Goal: Transaction & Acquisition: Register for event/course

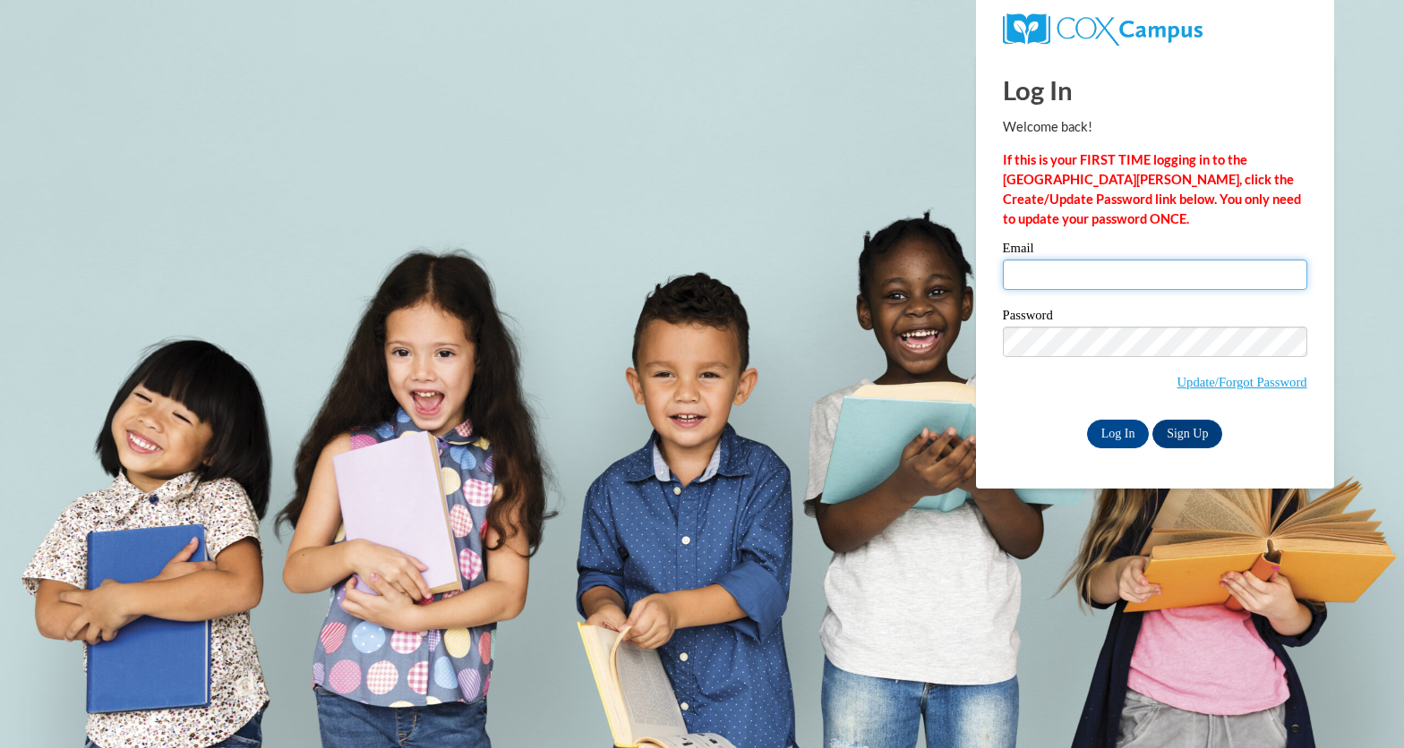
click at [1072, 273] on input "Email" at bounding box center [1155, 275] width 304 height 30
type input "[PERSON_NAME][EMAIL_ADDRESS][DOMAIN_NAME]"
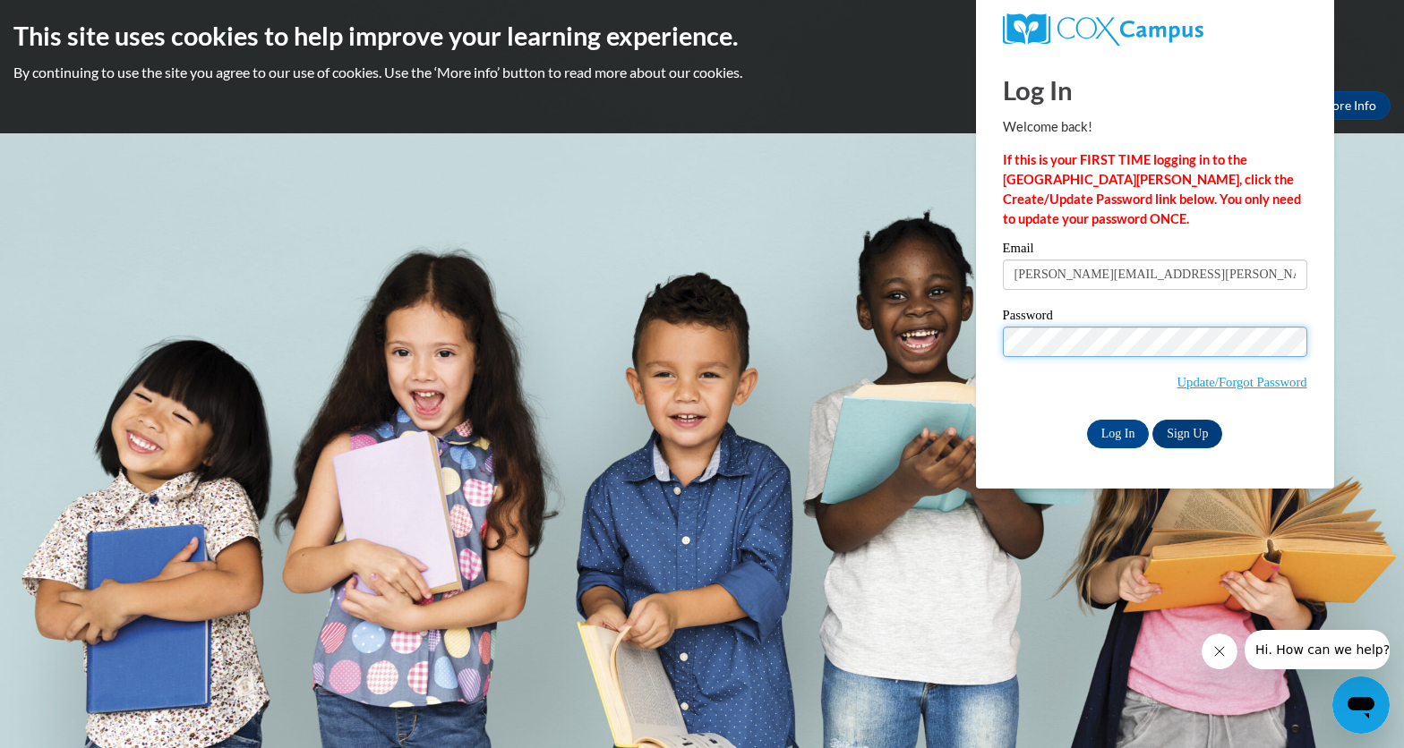
click at [1087, 420] on input "Log In" at bounding box center [1118, 434] width 63 height 29
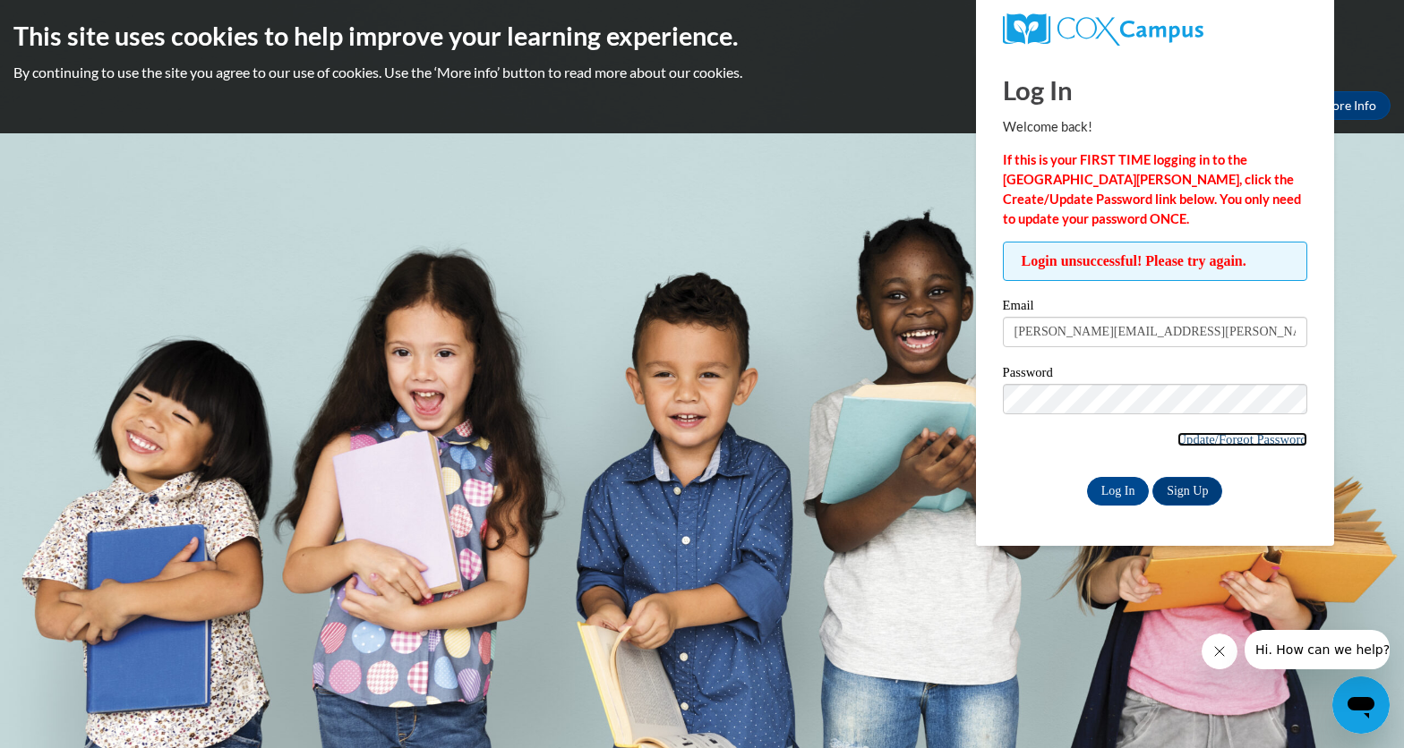
click at [1188, 439] on link "Update/Forgot Password" at bounding box center [1242, 439] width 130 height 14
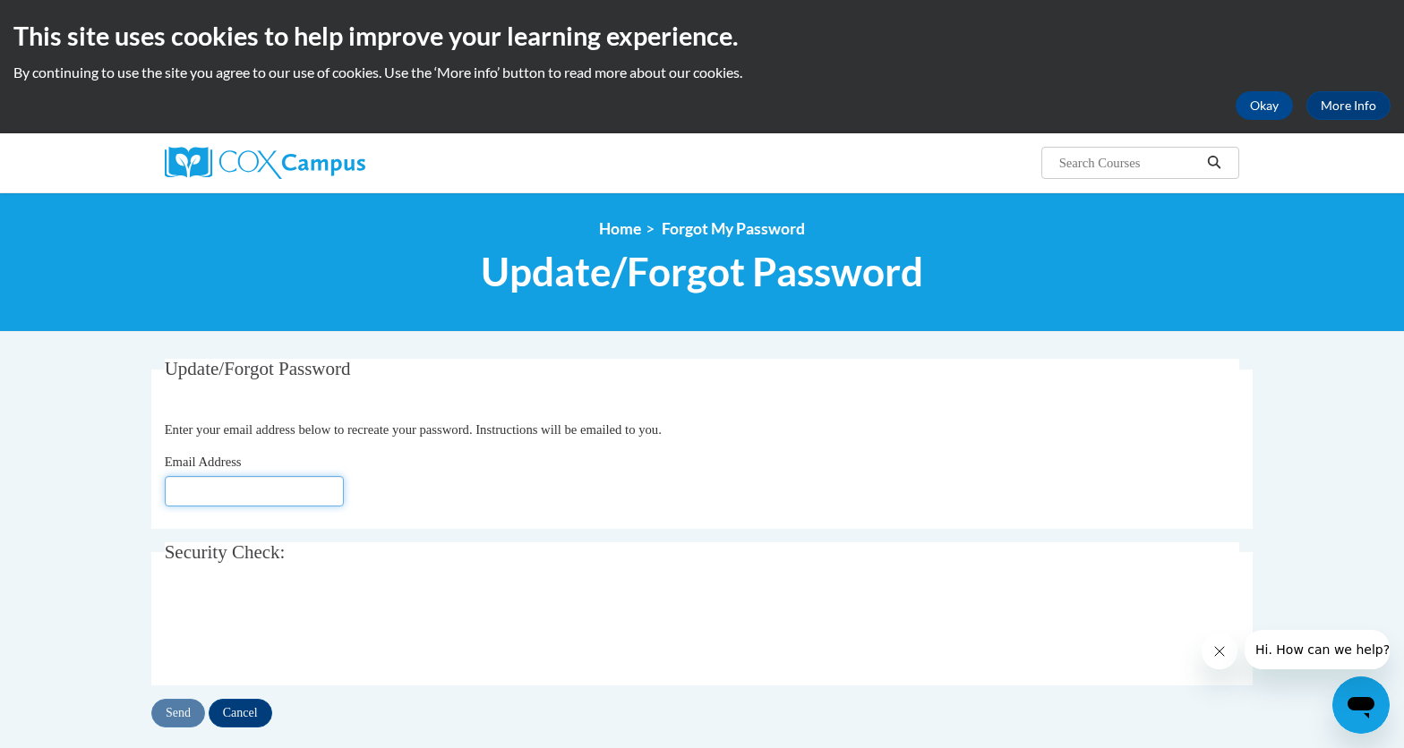
click at [286, 484] on input "Email Address" at bounding box center [254, 491] width 179 height 30
type input "[PERSON_NAME][EMAIL_ADDRESS][PERSON_NAME][DOMAIN_NAME]"
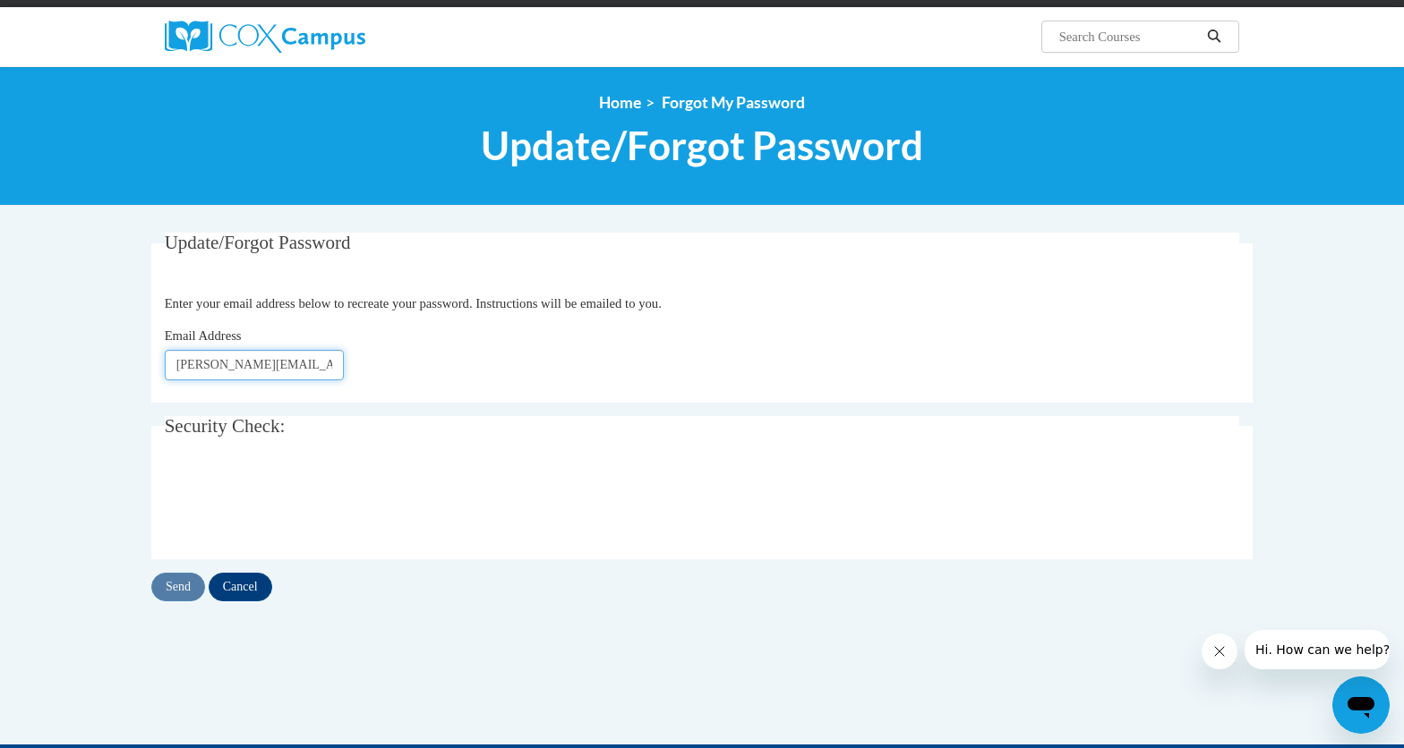
scroll to position [128, 0]
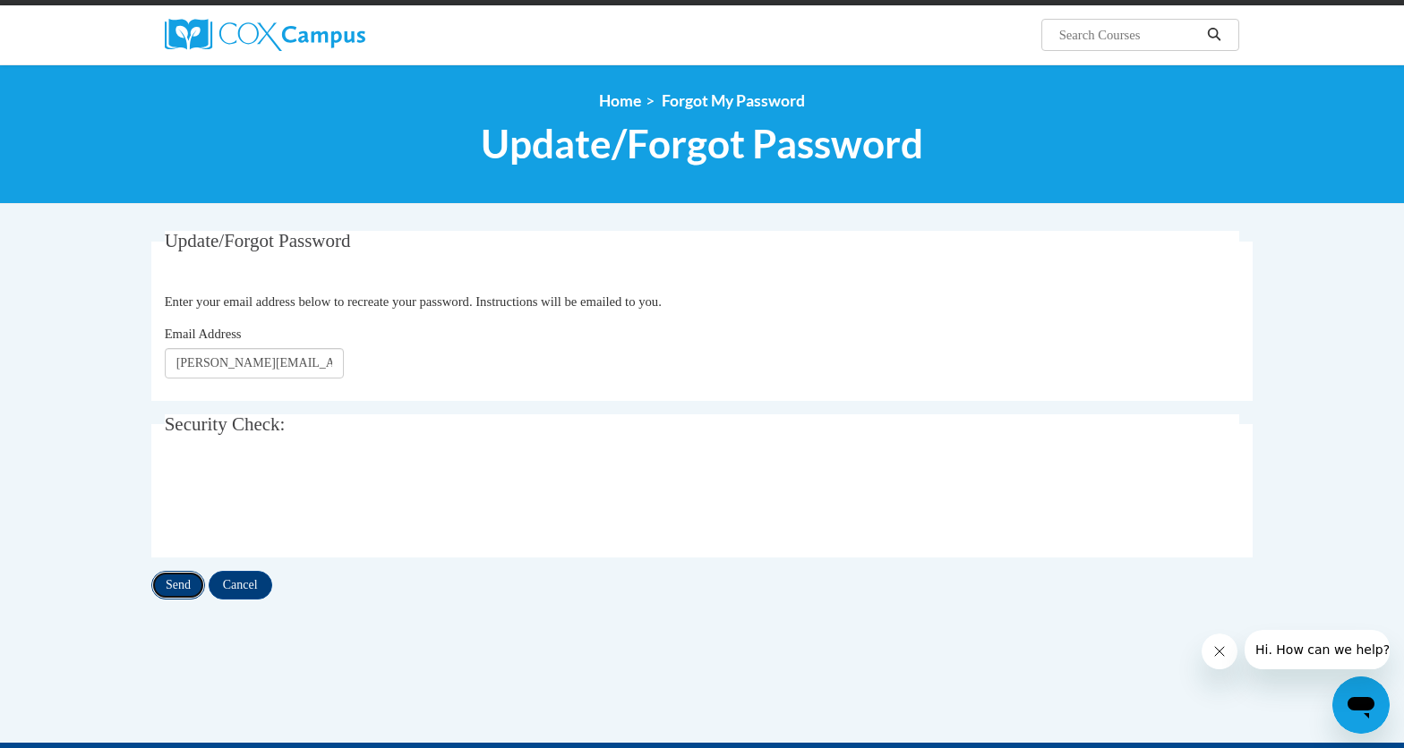
click at [175, 589] on input "Send" at bounding box center [178, 585] width 54 height 29
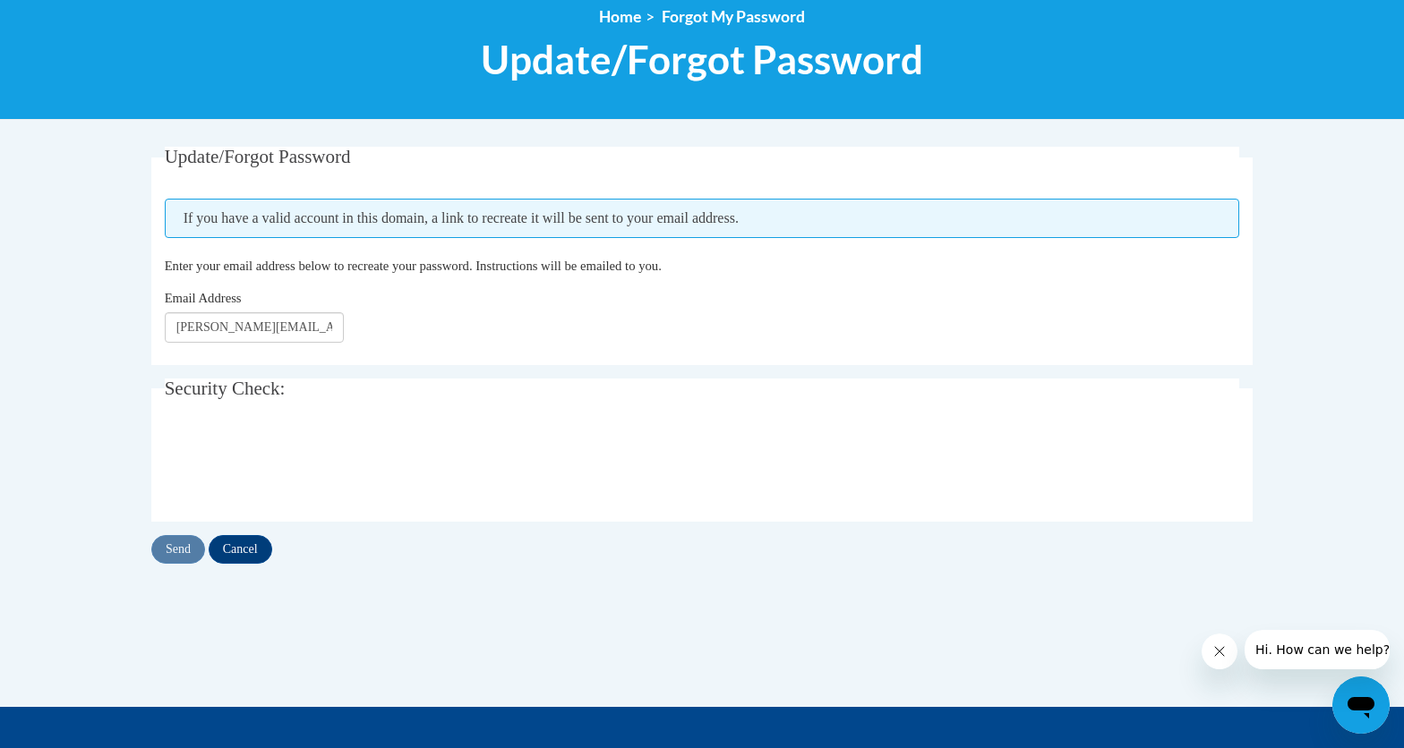
scroll to position [256, 0]
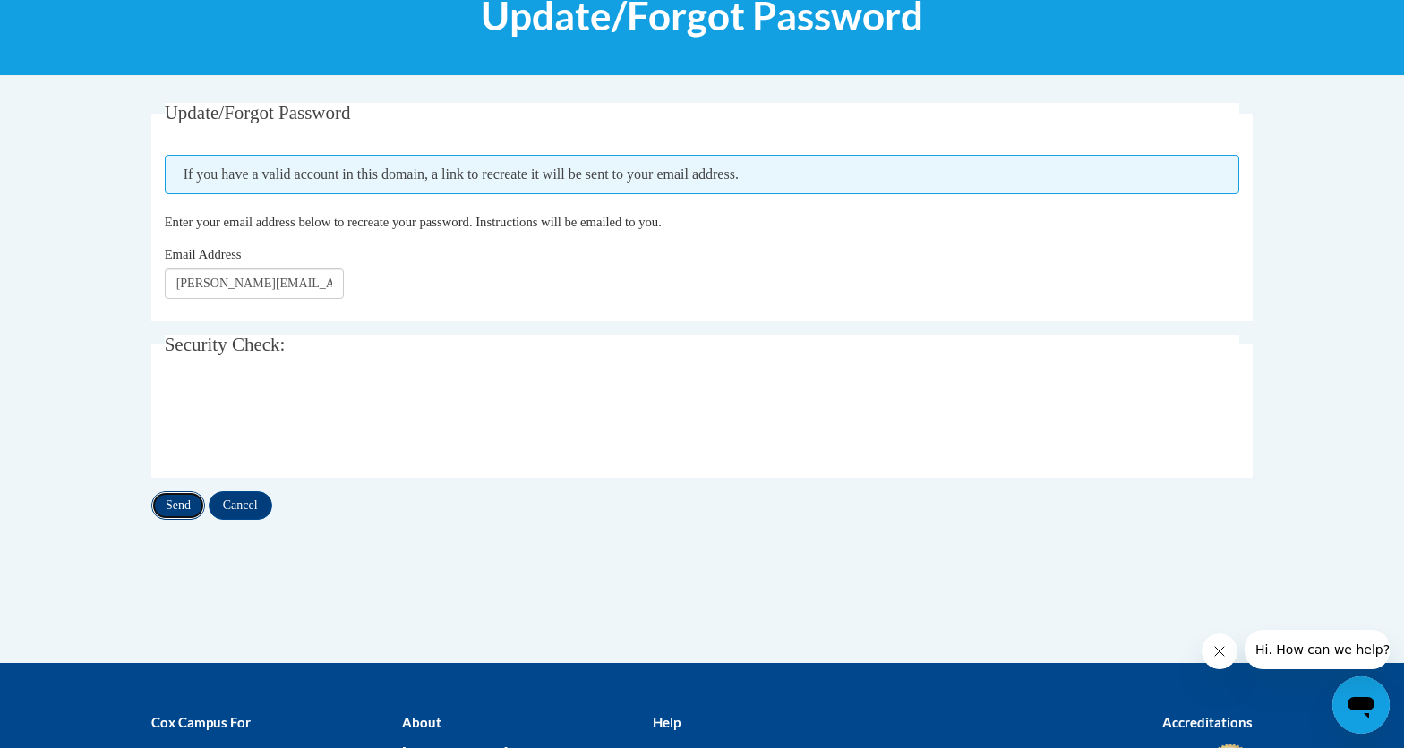
click at [179, 502] on input "Send" at bounding box center [178, 505] width 54 height 29
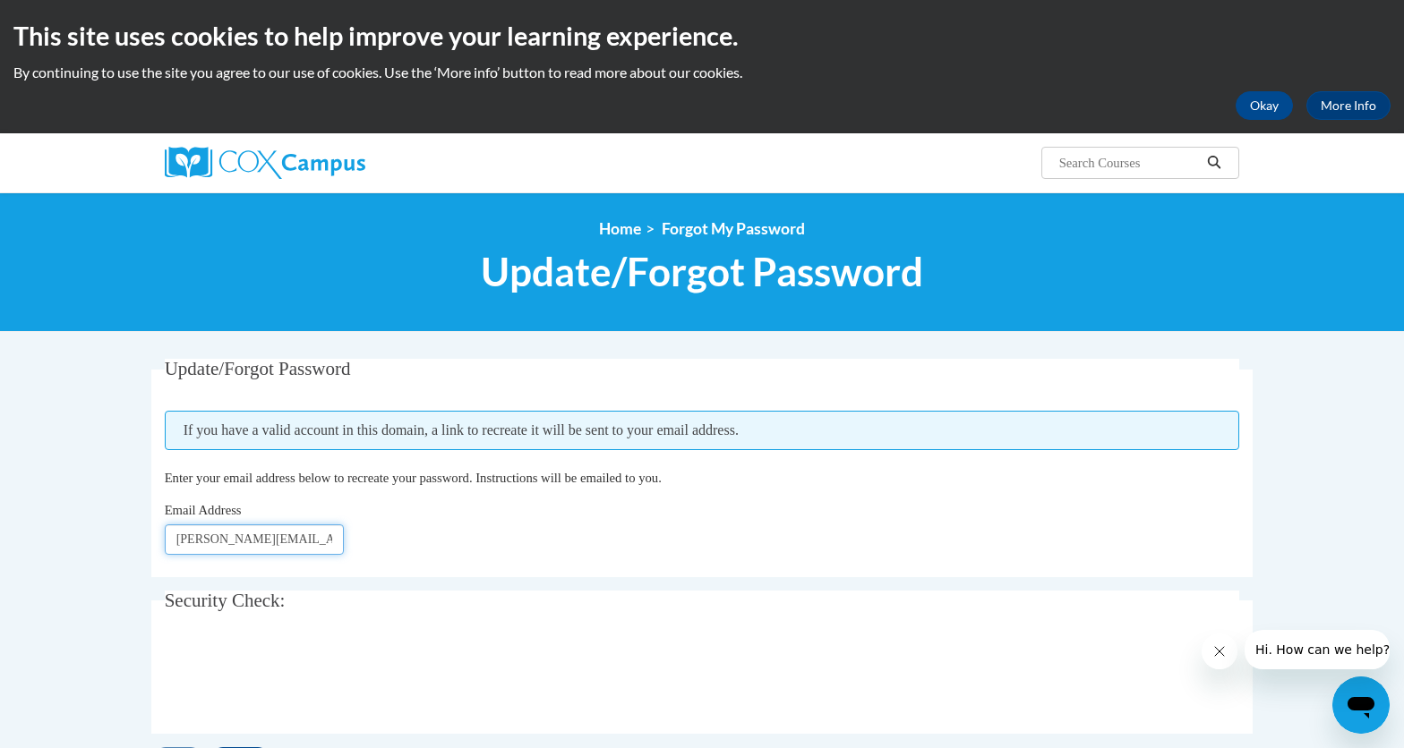
click at [340, 542] on input "[PERSON_NAME][EMAIL_ADDRESS][DOMAIN_NAME]" at bounding box center [254, 540] width 179 height 30
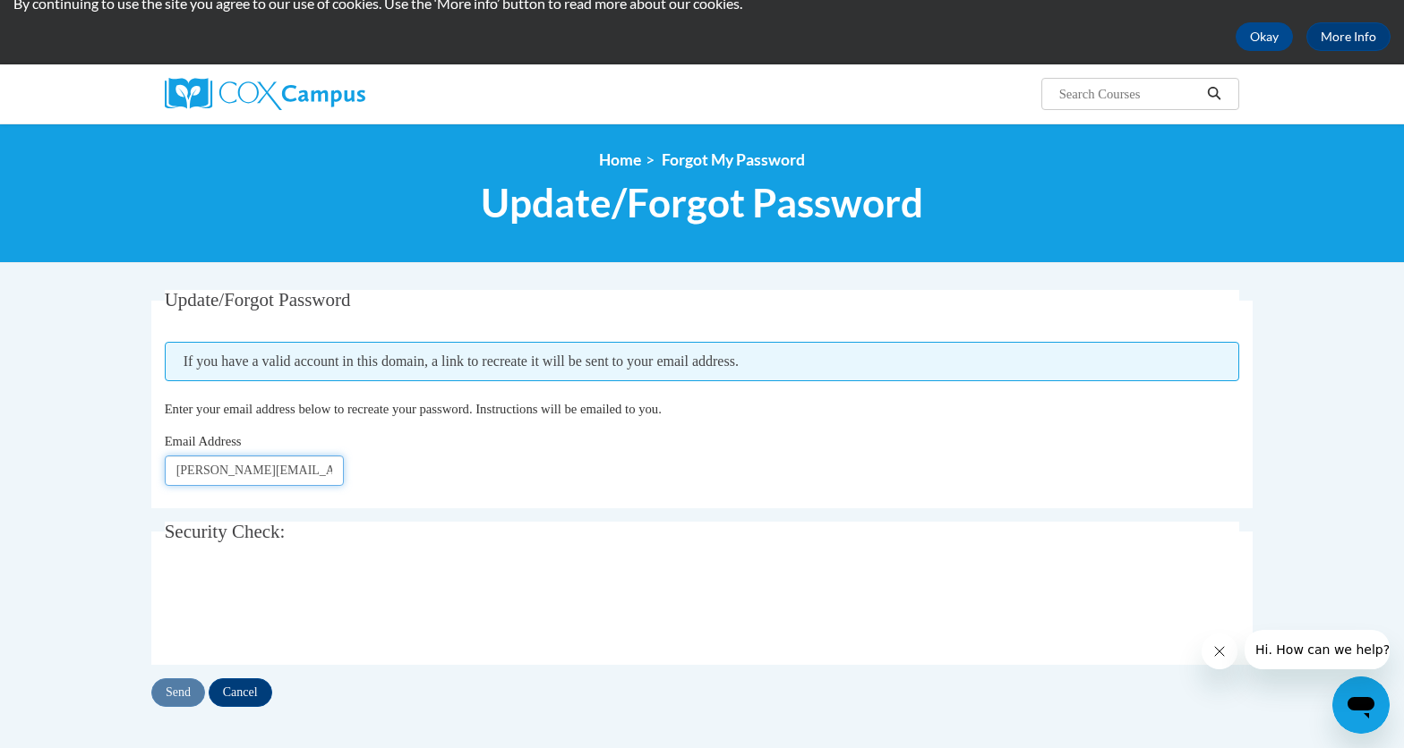
scroll to position [76, 0]
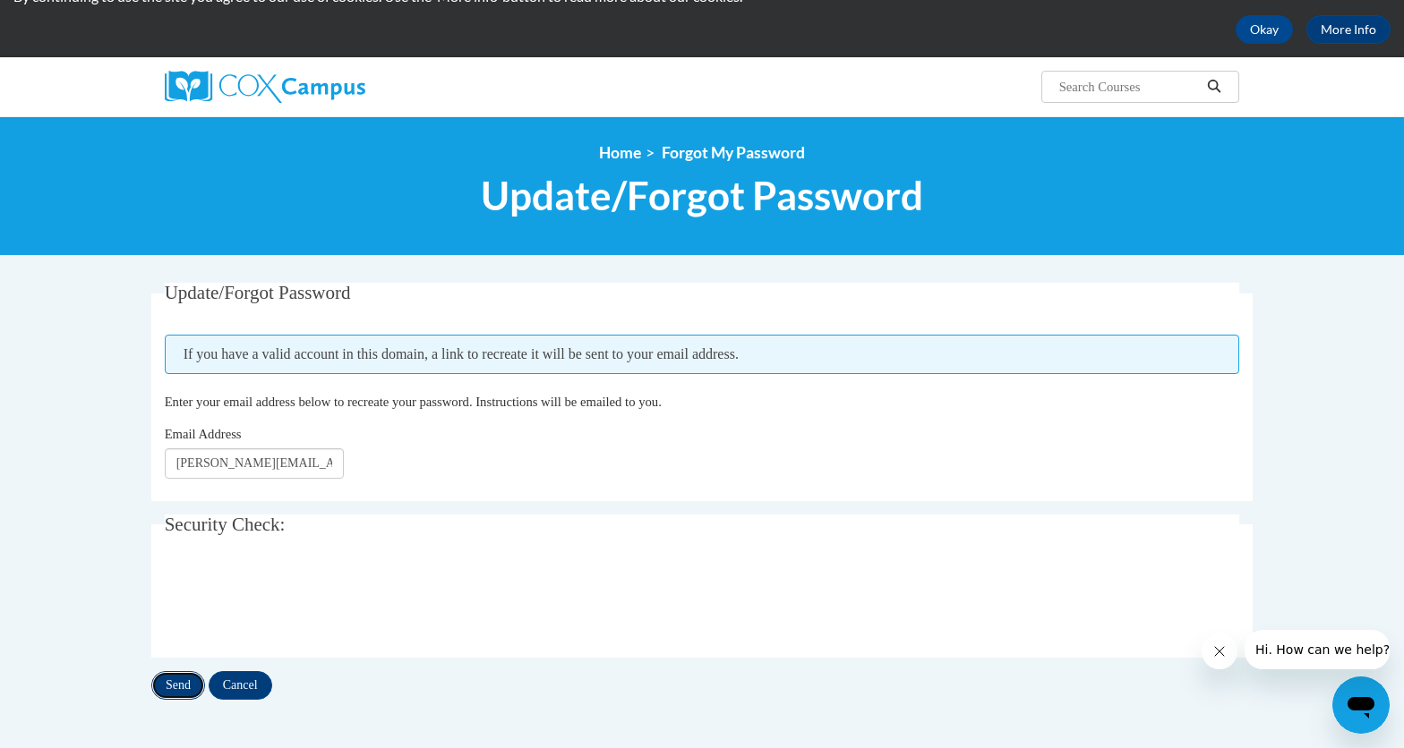
click at [181, 684] on input "Send" at bounding box center [178, 685] width 54 height 29
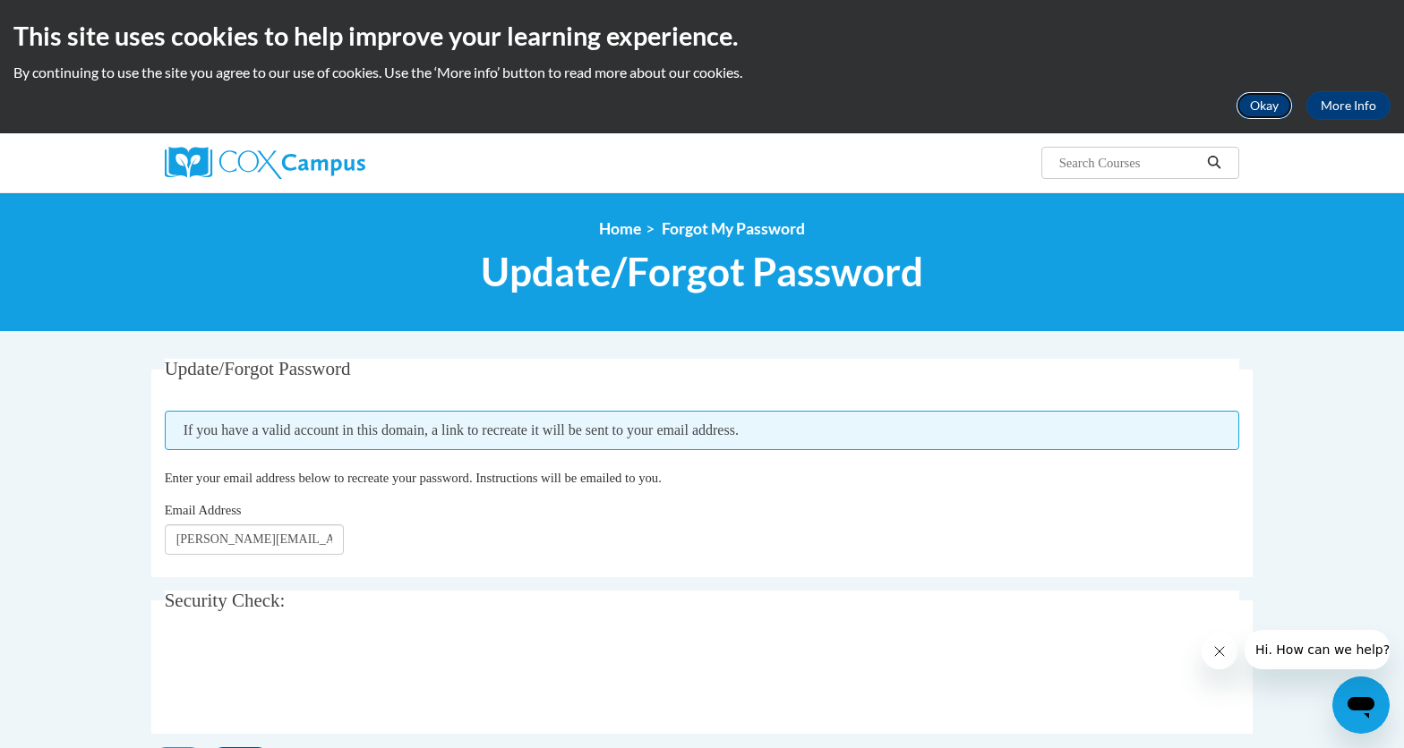
click at [1278, 106] on button "Okay" at bounding box center [1263, 105] width 57 height 29
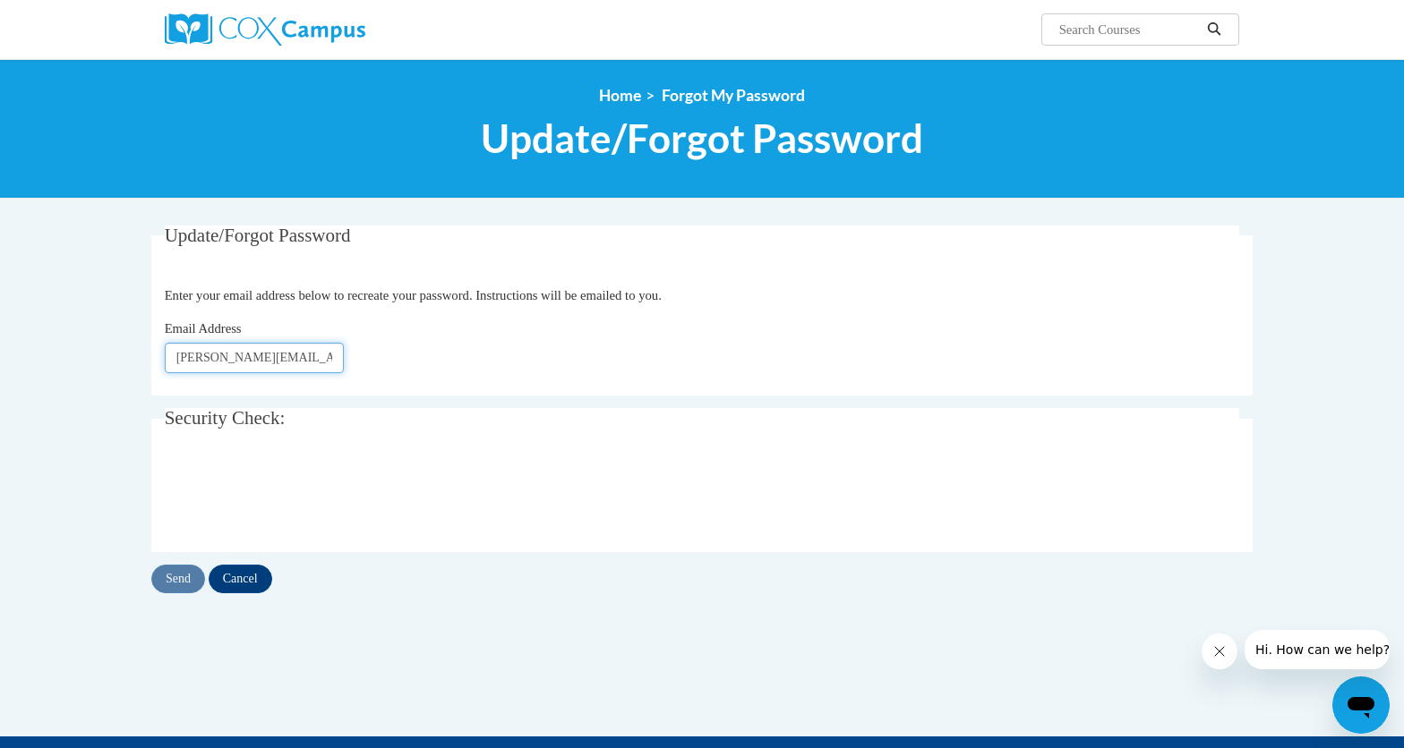
click at [252, 363] on input "[PERSON_NAME][EMAIL_ADDRESS][PERSON_NAME][DOMAIN_NAME]" at bounding box center [254, 358] width 179 height 30
drag, startPoint x: 326, startPoint y: 361, endPoint x: 135, endPoint y: 359, distance: 190.7
click at [135, 360] on body "Search Search... <en>Home</en><fr>Accueil</fr><de>Zuhause</de><it>Casa</it><es>…" at bounding box center [702, 527] width 1404 height 1054
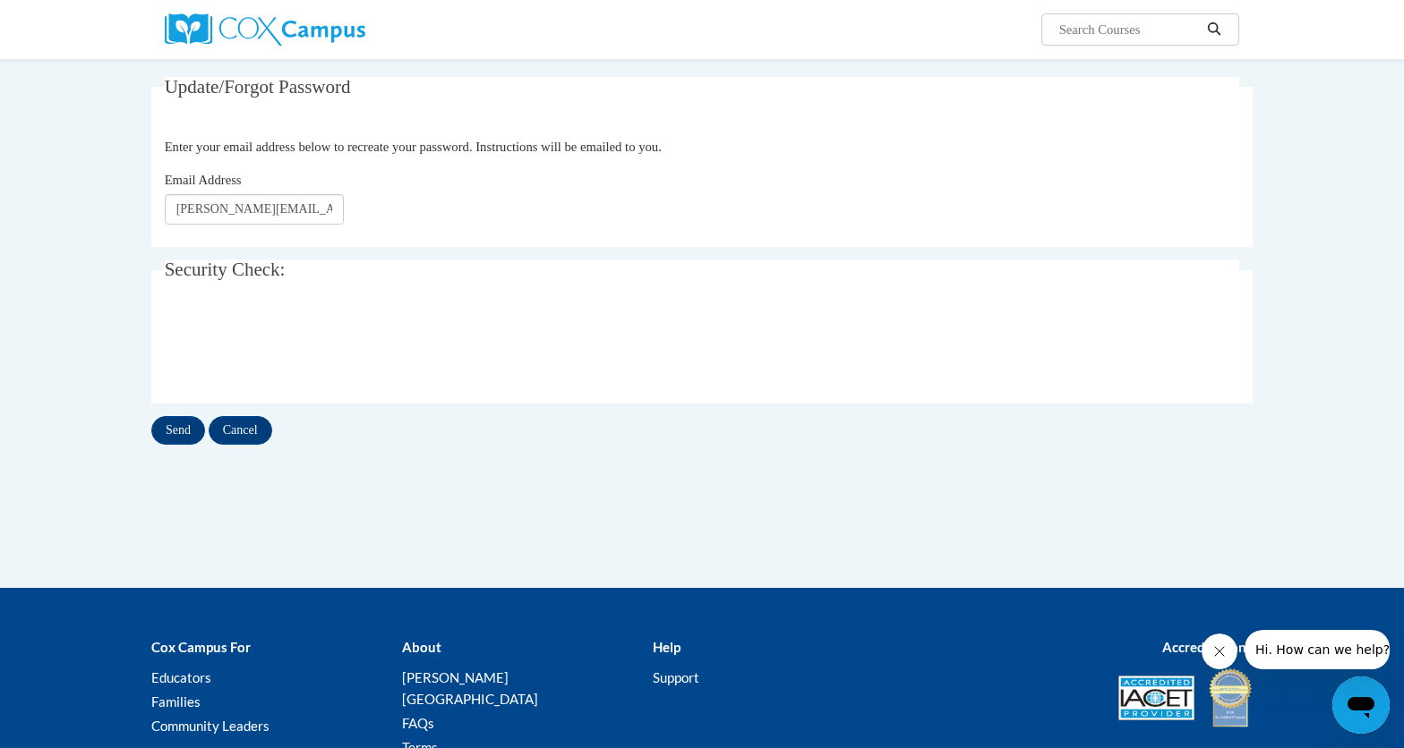
scroll to position [141, 0]
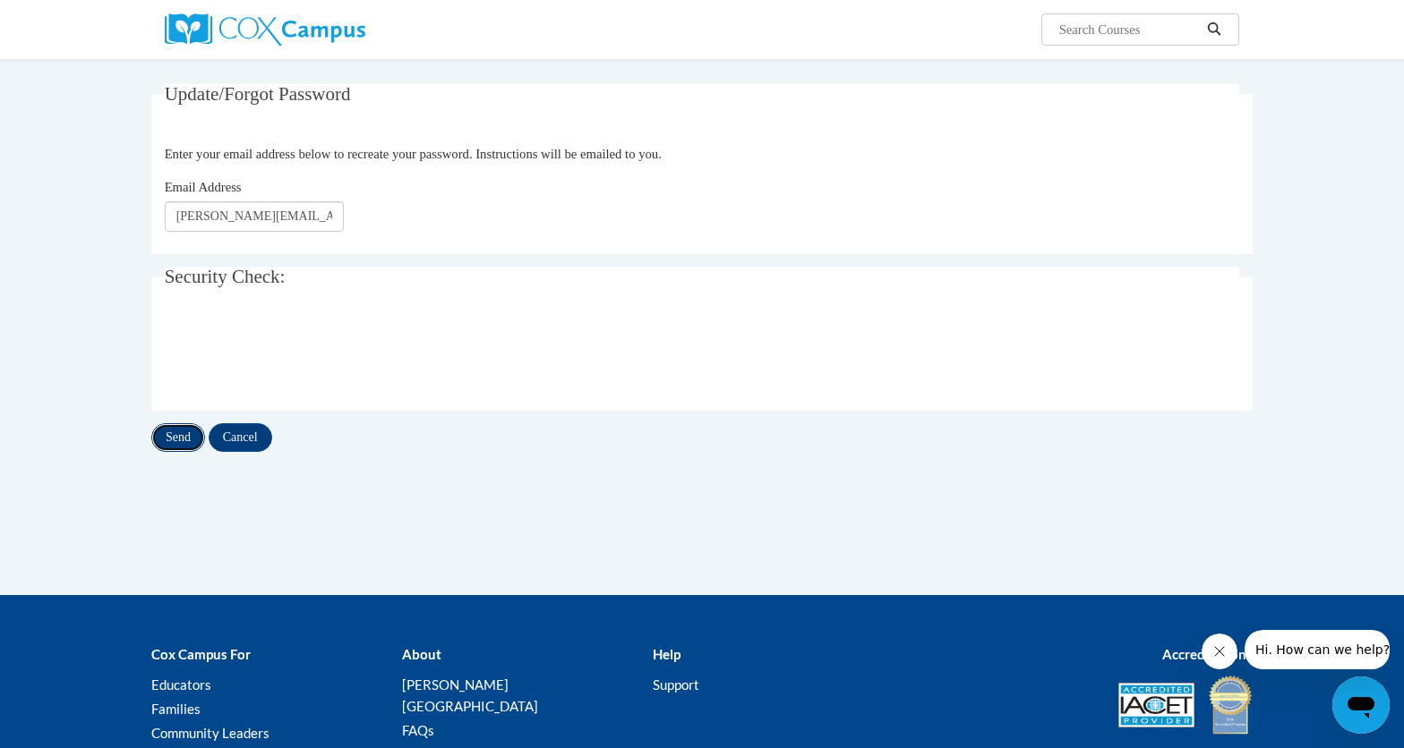
click at [174, 447] on input "Send" at bounding box center [178, 437] width 54 height 29
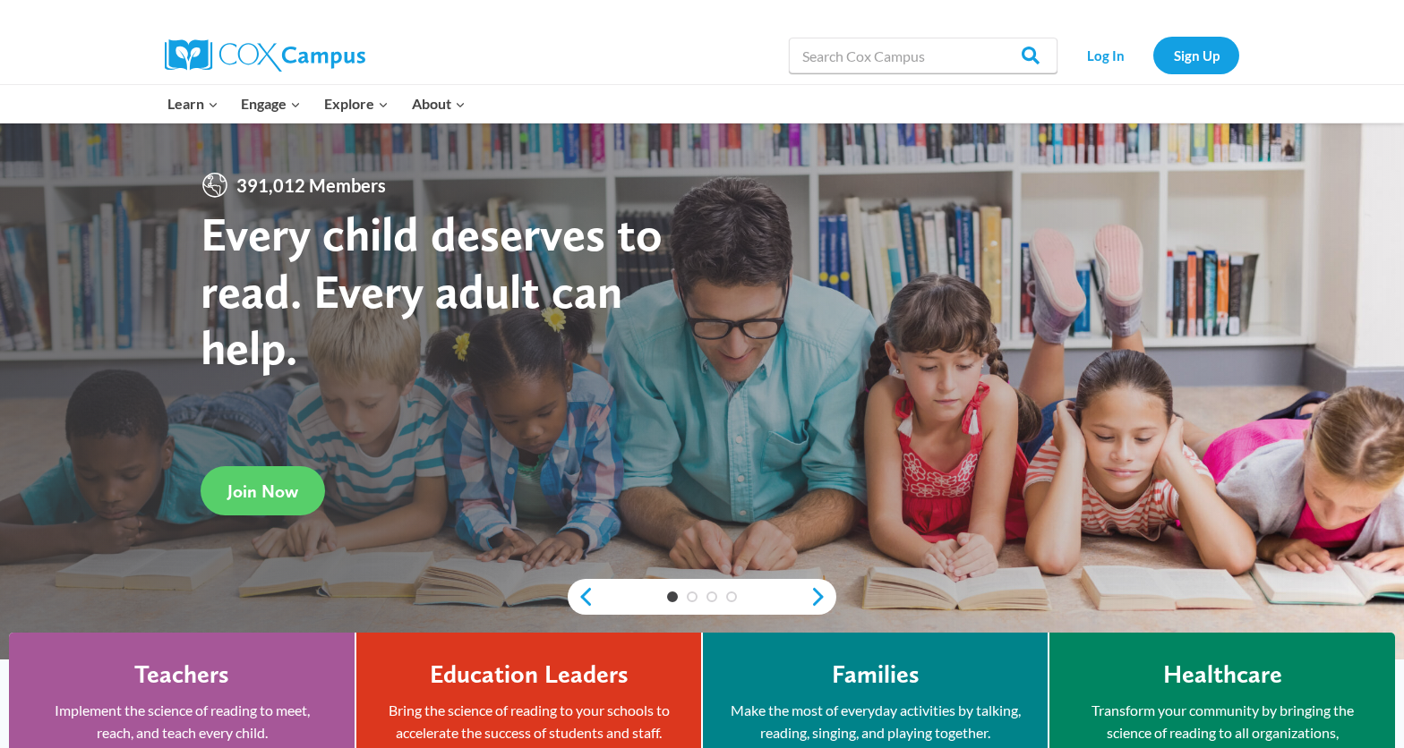
scroll to position [47, 0]
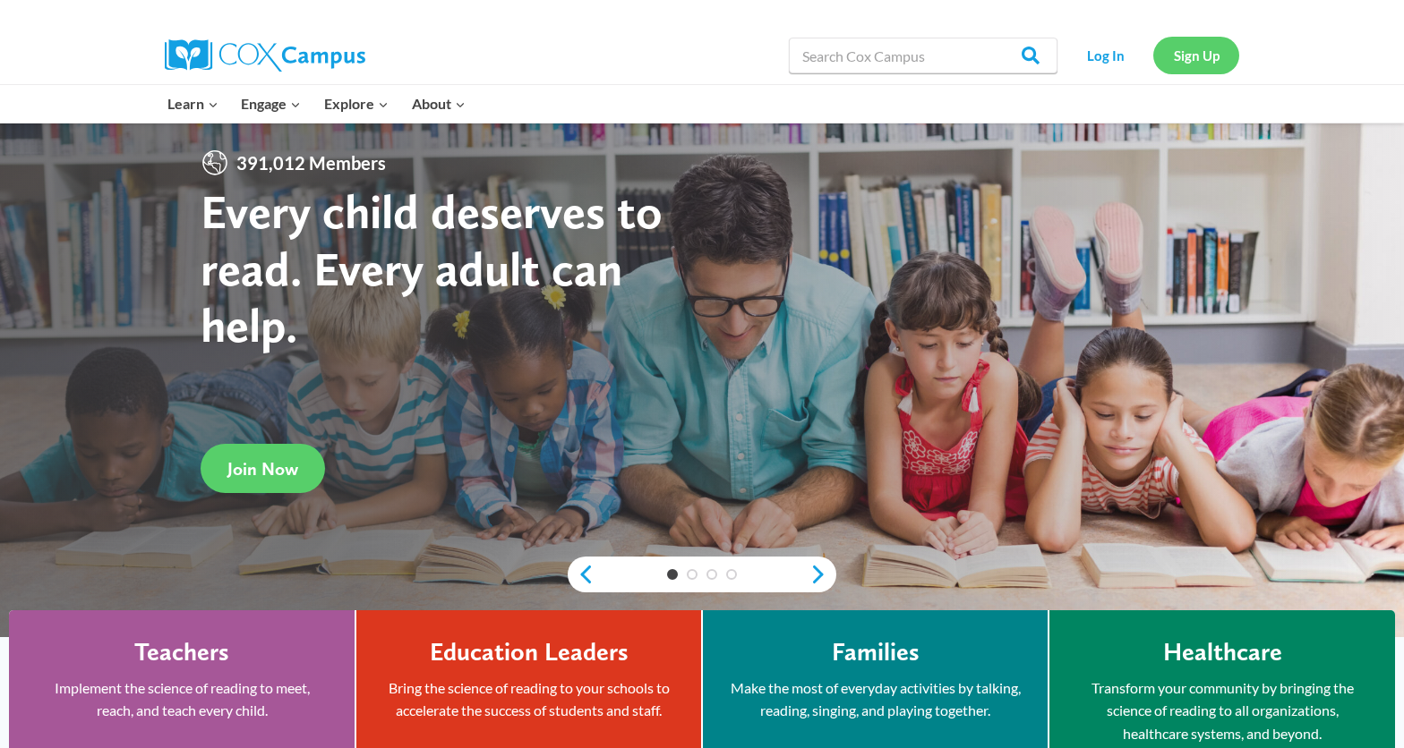
click at [1202, 49] on link "Sign Up" at bounding box center [1196, 55] width 86 height 37
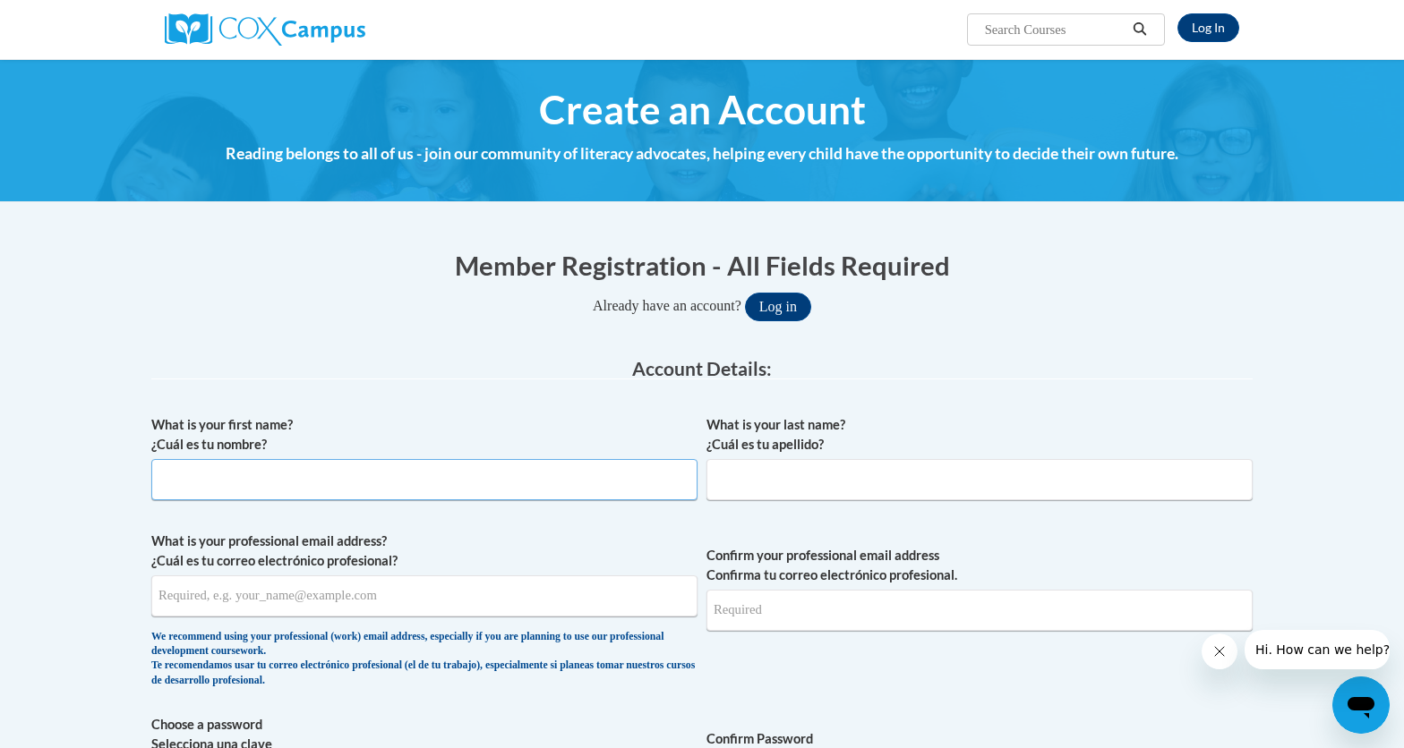
click at [252, 478] on input "What is your first name? ¿Cuál es tu nombre?" at bounding box center [424, 479] width 546 height 41
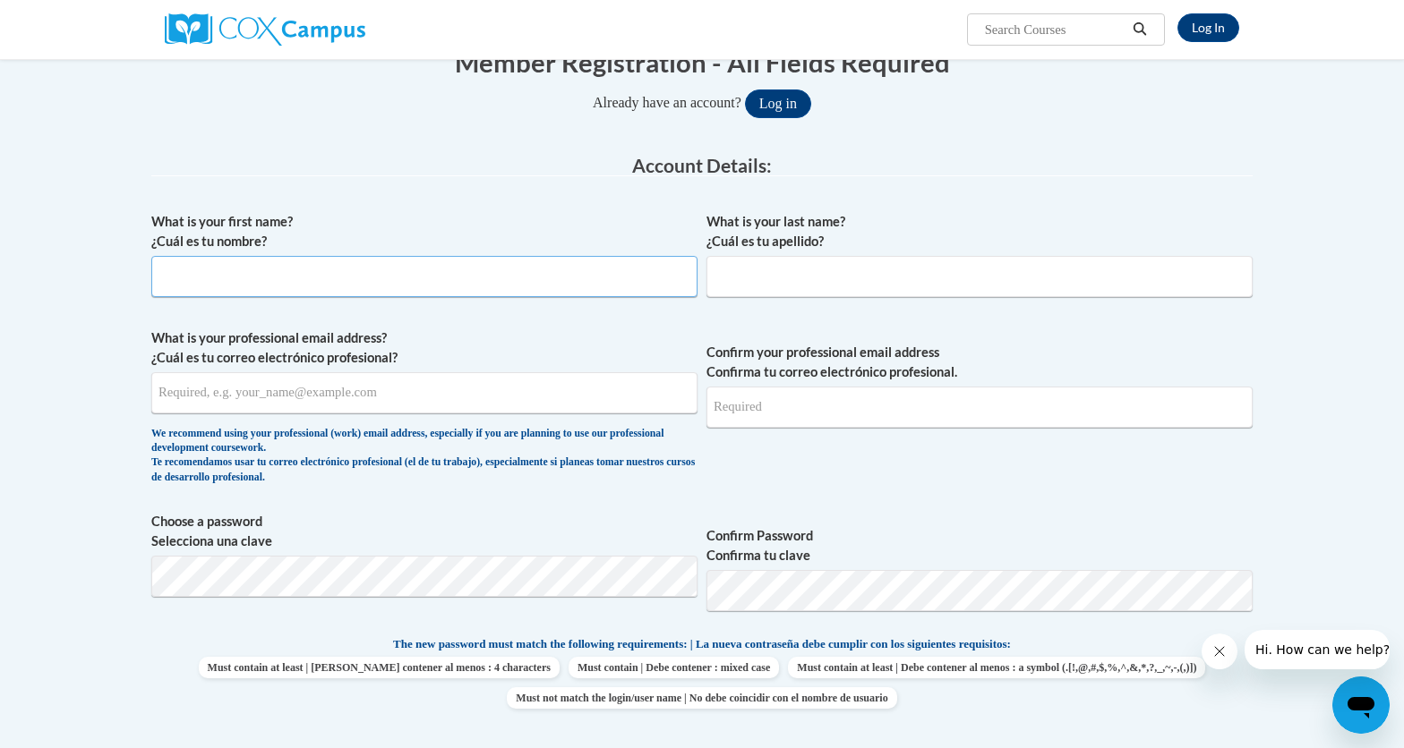
scroll to position [205, 0]
type input "Emily"
type input "Fraser"
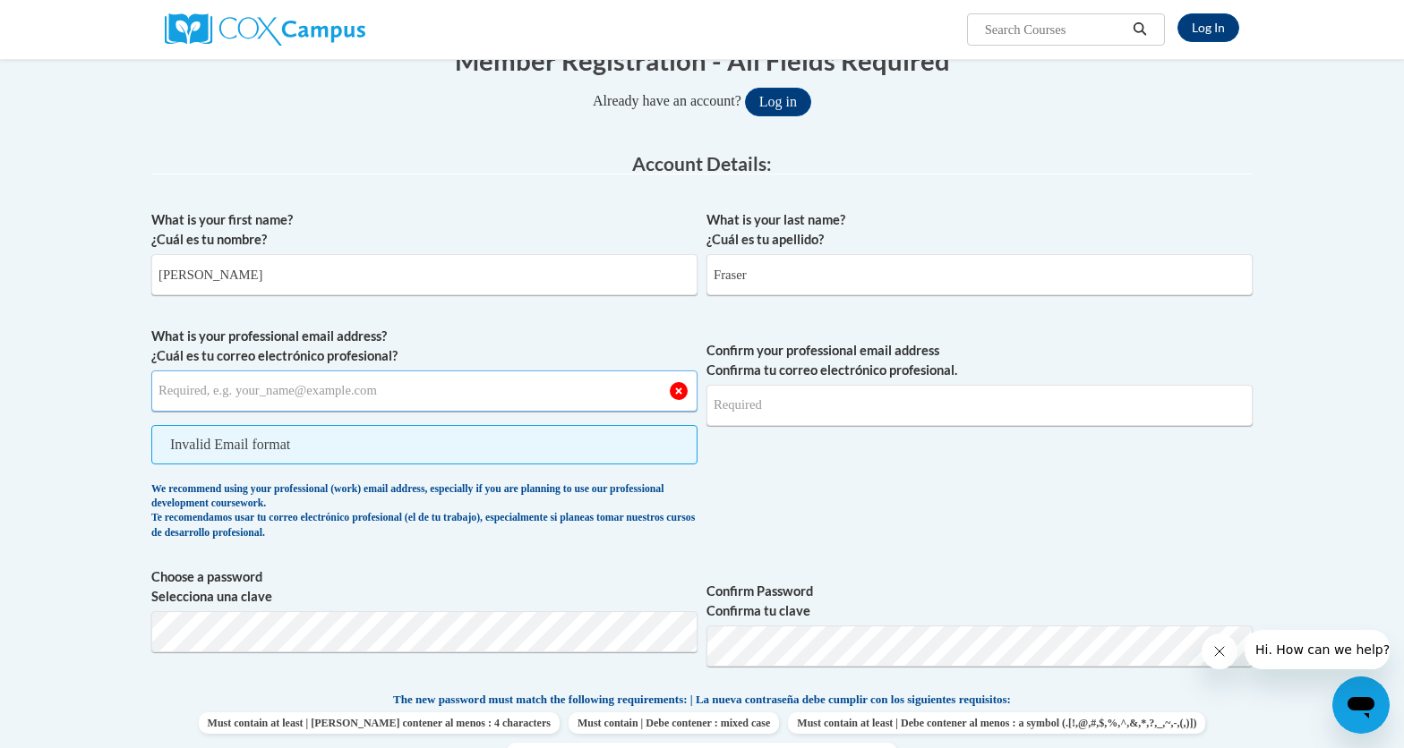
type input "√"
paste input "蜥蜴"
type input "蜥"
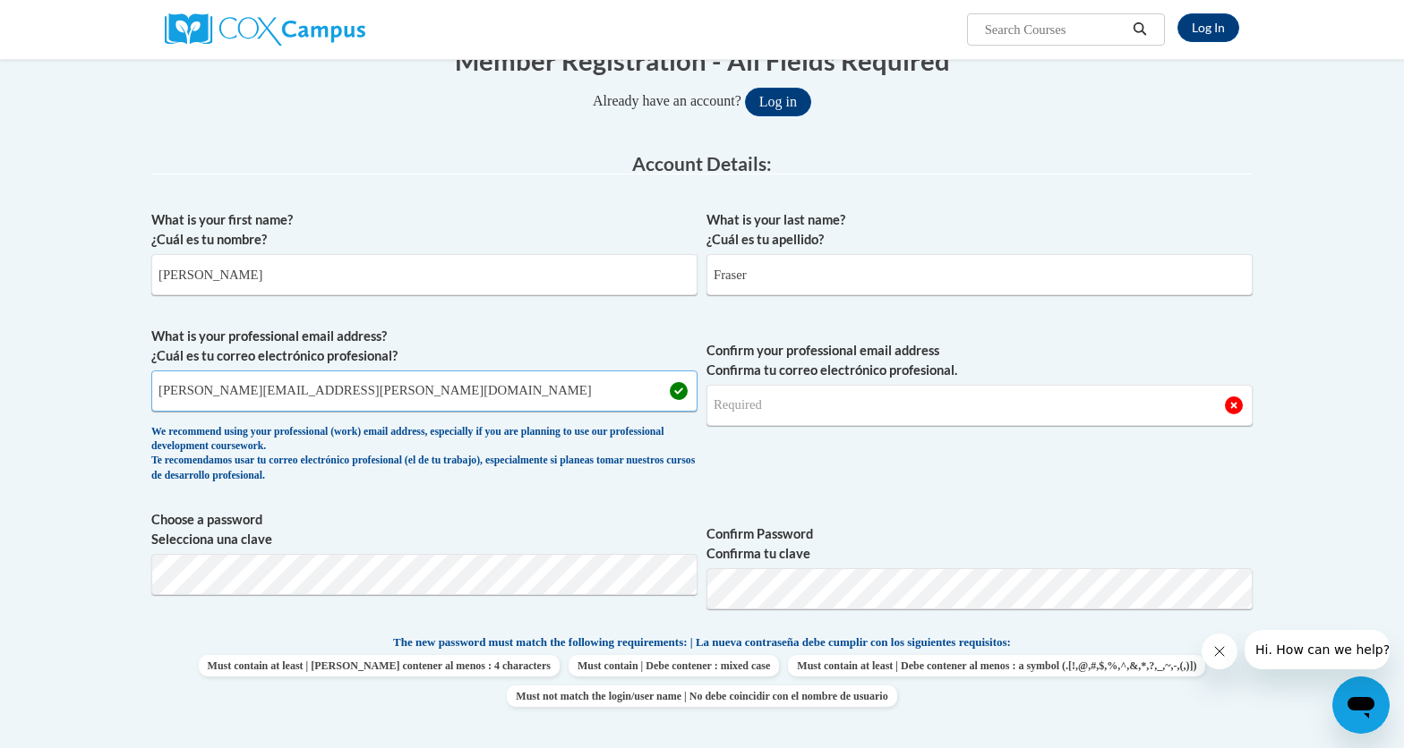
type input "emily.fraser@aischool.org"
click at [759, 411] on input "Confirm your professional email address Confirma tu correo electrónico profesio…" at bounding box center [979, 405] width 546 height 41
drag, startPoint x: 429, startPoint y: 393, endPoint x: 98, endPoint y: 393, distance: 330.3
click at [752, 415] on input "Confirm your professional email address Confirma tu correo electrónico profesio…" at bounding box center [979, 405] width 546 height 41
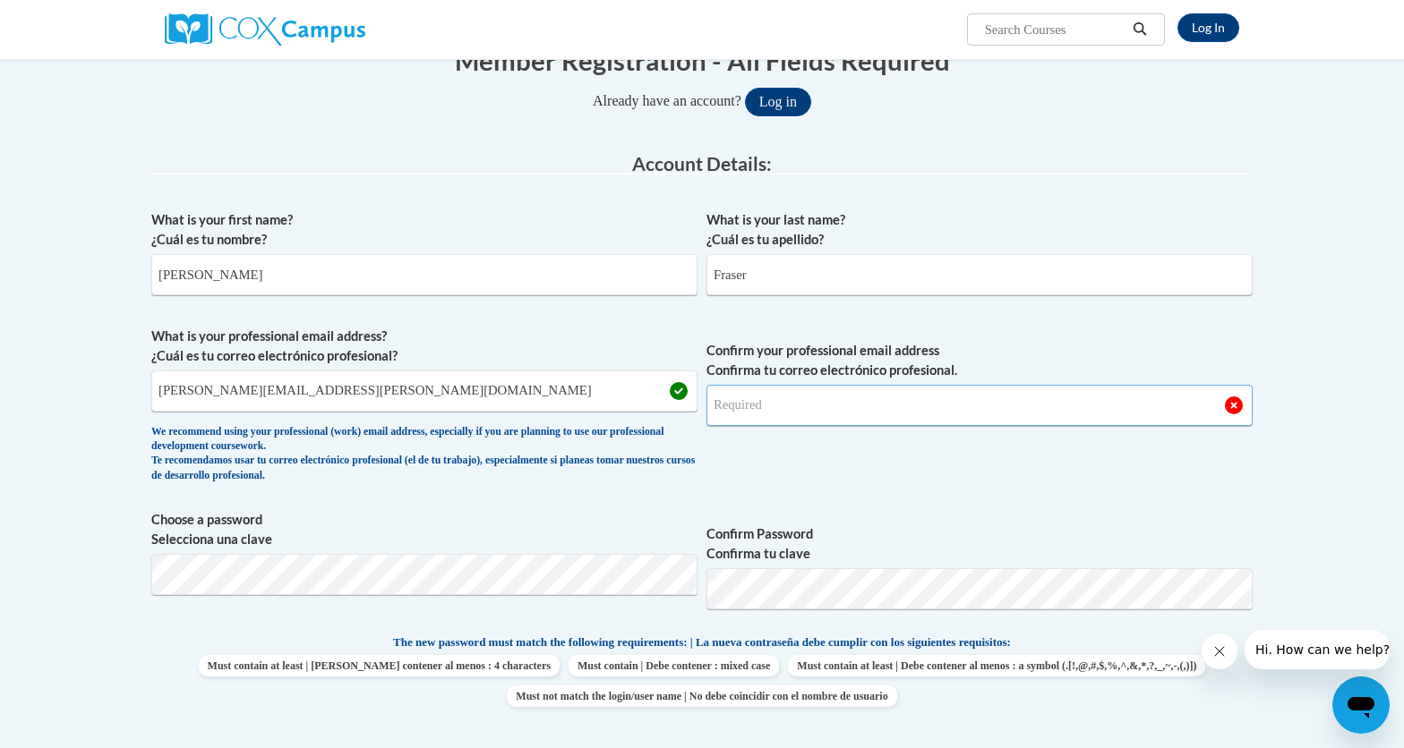
click at [767, 410] on input "Confirm your professional email address Confirma tu correo electrónico profesio…" at bounding box center [979, 405] width 546 height 41
type input "emily.fraser@aischool.org"
click at [437, 596] on span "Choose a password Selecciona una clave" at bounding box center [424, 567] width 546 height 114
click at [1060, 527] on label "Confirm Password Confirma tu clave" at bounding box center [979, 544] width 546 height 39
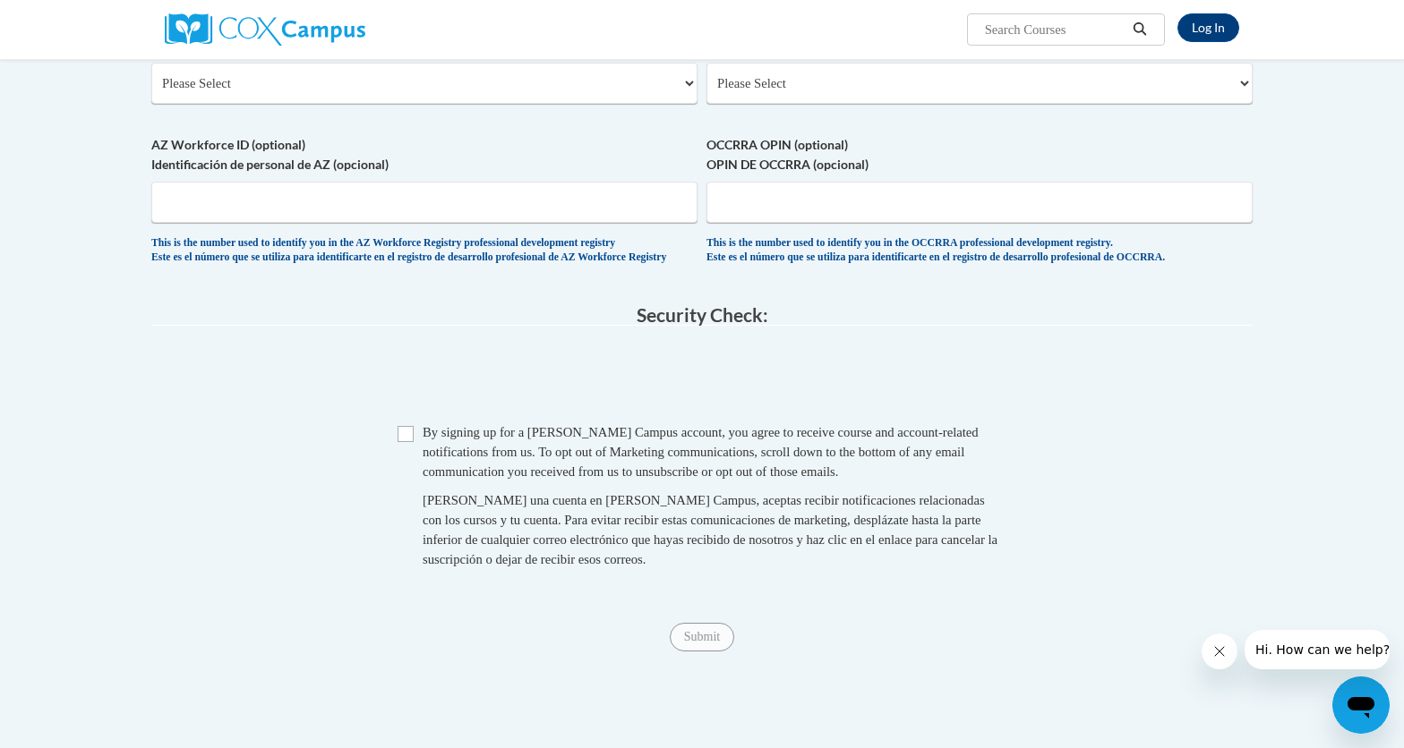
scroll to position [943, 0]
click at [403, 440] on input "Checkbox" at bounding box center [405, 431] width 16 height 16
checkbox input "true"
click at [694, 648] on input "Submit" at bounding box center [702, 634] width 64 height 29
click at [211, 81] on select "Please Select College/University | Colegio/Universidad Community/Nonprofit Part…" at bounding box center [424, 80] width 546 height 41
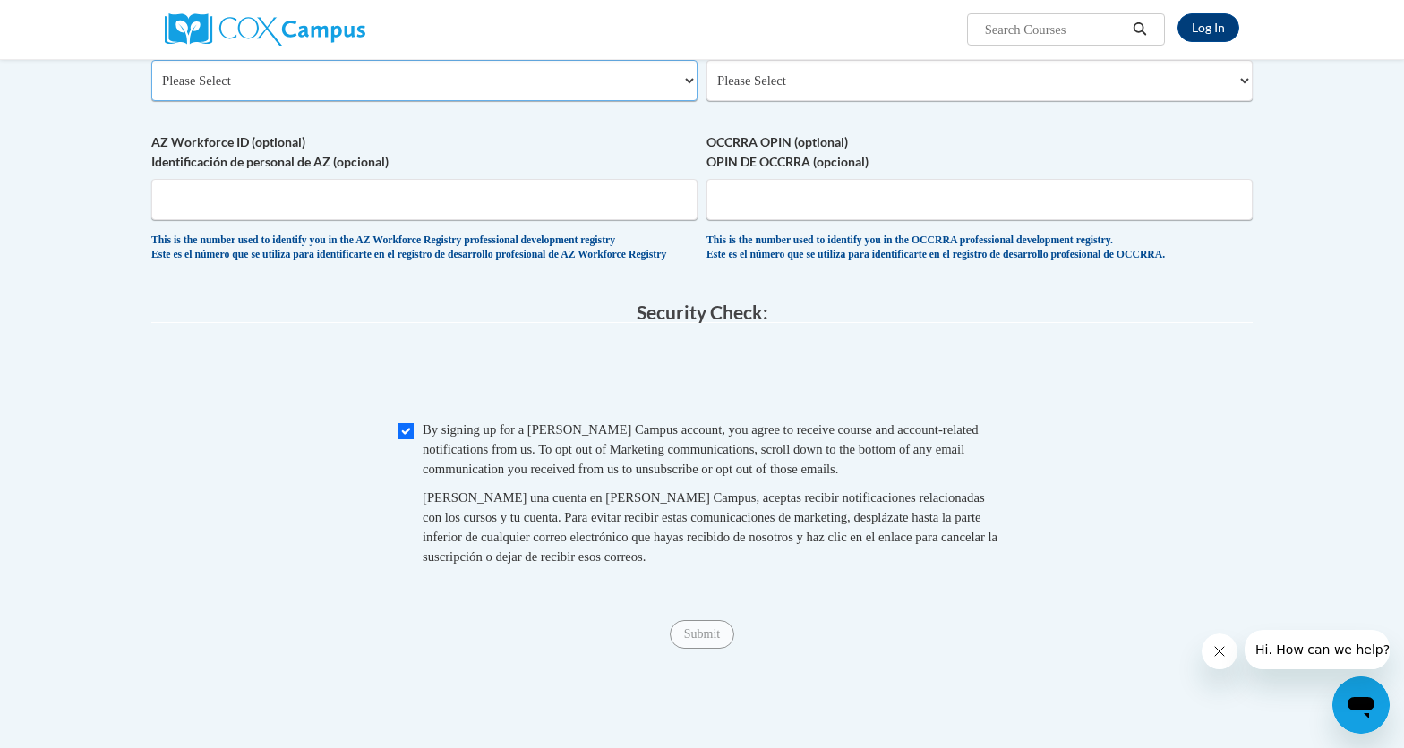
select select "fbf2d438-af2f-41f8-98f1-81c410e29de3"
click at [151, 60] on select "Please Select College/University | Colegio/Universidad Community/Nonprofit Part…" at bounding box center [424, 80] width 546 height 41
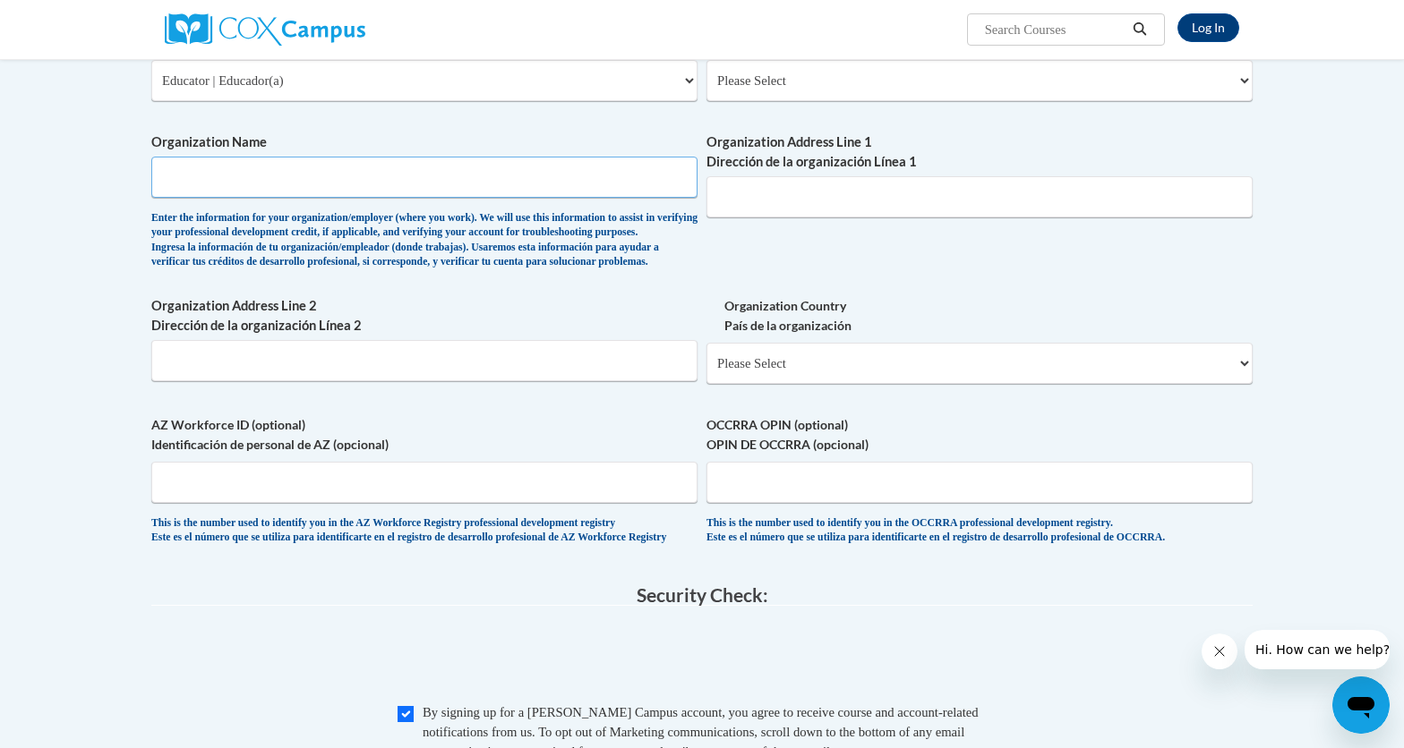
click at [208, 165] on input "Organization Name" at bounding box center [424, 177] width 546 height 41
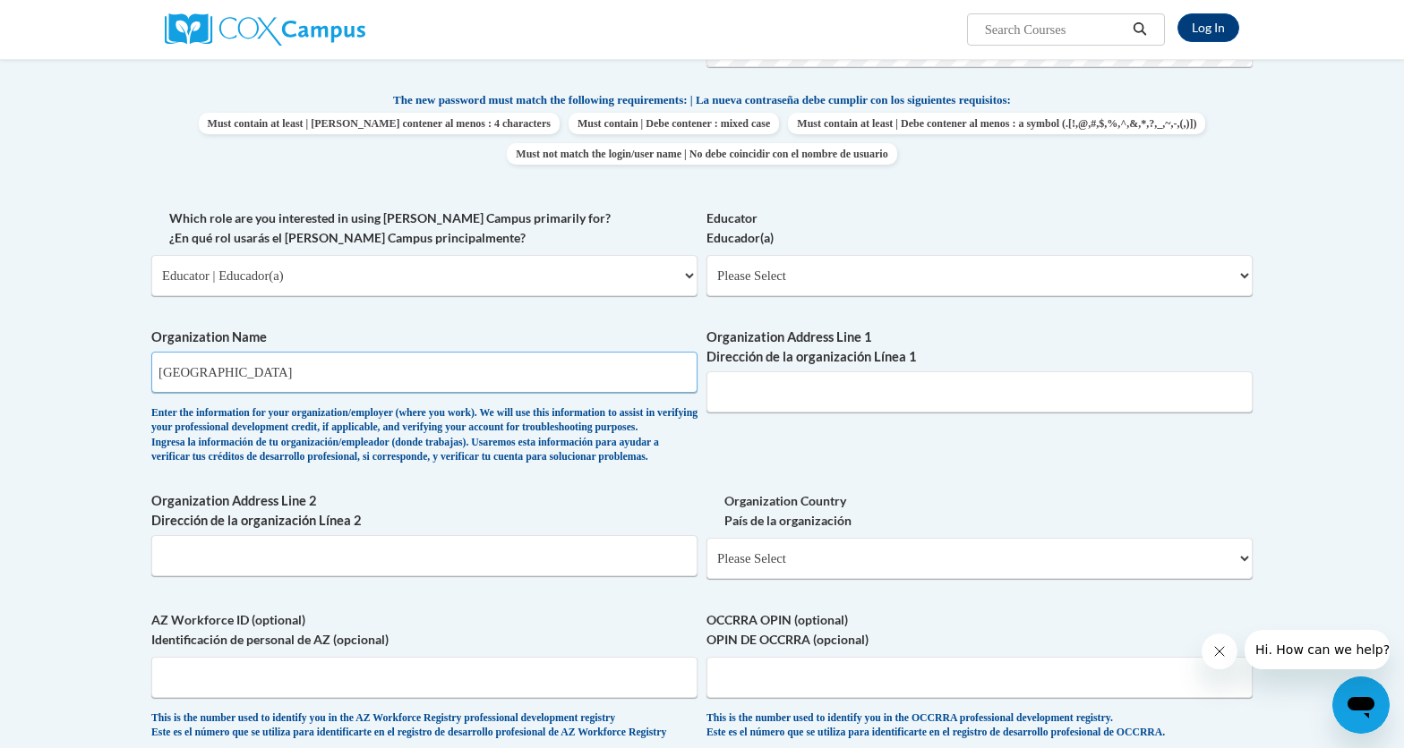
scroll to position [746, 0]
type input "Atlanta International School"
click at [739, 286] on select "Please Select Early Learning/Daycare Teacher/Family Home Care Provider | Maestr…" at bounding box center [979, 277] width 546 height 41
select select "5e2af403-4f2c-4e49-a02f-103e55d7b75b"
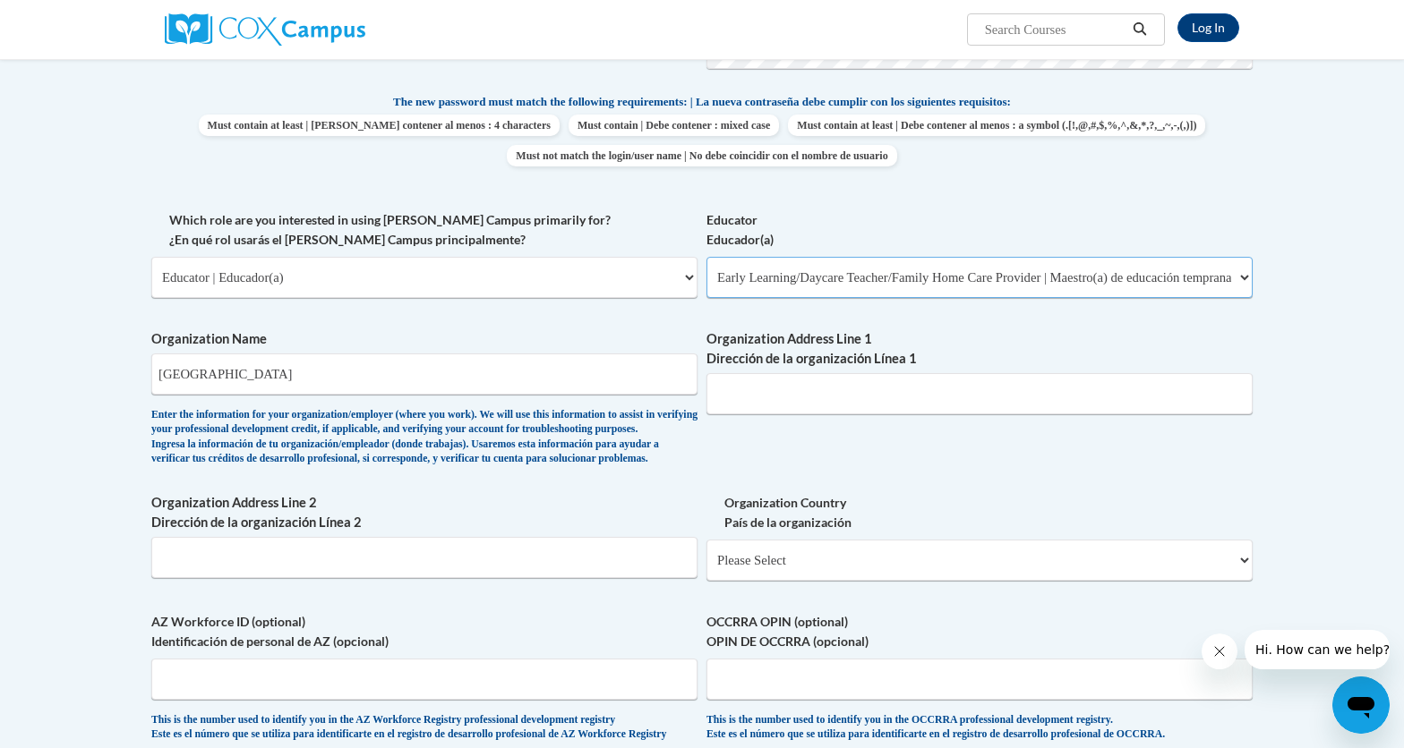
click at [706, 257] on select "Please Select Early Learning/Daycare Teacher/Family Home Care Provider | Maestr…" at bounding box center [979, 277] width 546 height 41
click at [454, 380] on input "Atlanta International School" at bounding box center [424, 374] width 546 height 41
click at [797, 390] on input "Organization Address Line 1 Dirección de la organización Línea 1" at bounding box center [979, 393] width 546 height 41
paste input "2890 N Fulton Dr NE, Atlanta, GA 30305"
drag, startPoint x: 844, startPoint y: 397, endPoint x: 998, endPoint y: 396, distance: 154.0
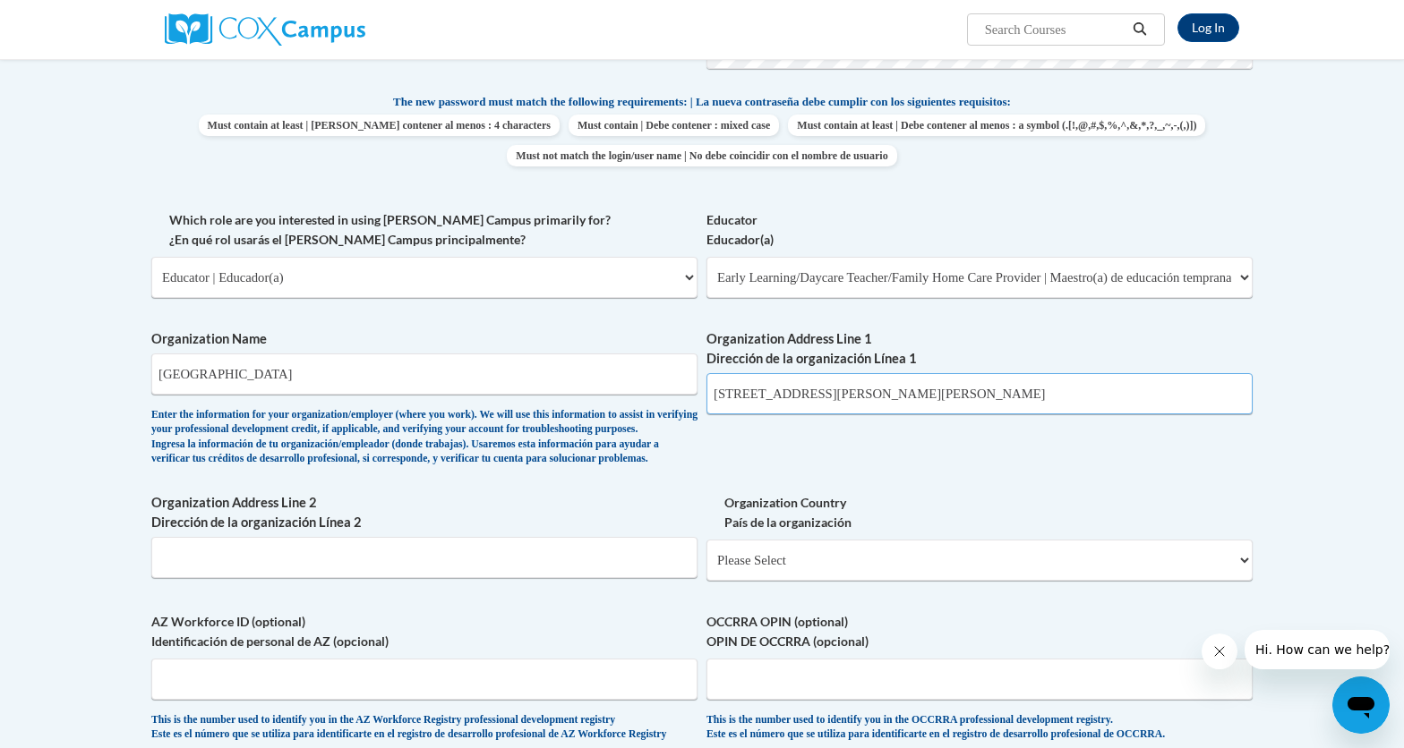
click at [998, 396] on input "2890 N Fulton Dr NE, Atlanta, GA 30305" at bounding box center [979, 393] width 546 height 41
type input "2890 N Fulton Dr NE"
click at [273, 574] on input "Organization Address Line 2 Dirección de la organización Línea 2" at bounding box center [424, 557] width 546 height 41
paste input "Atlanta, GA 30305"
type input "Atlanta, GA 30305"
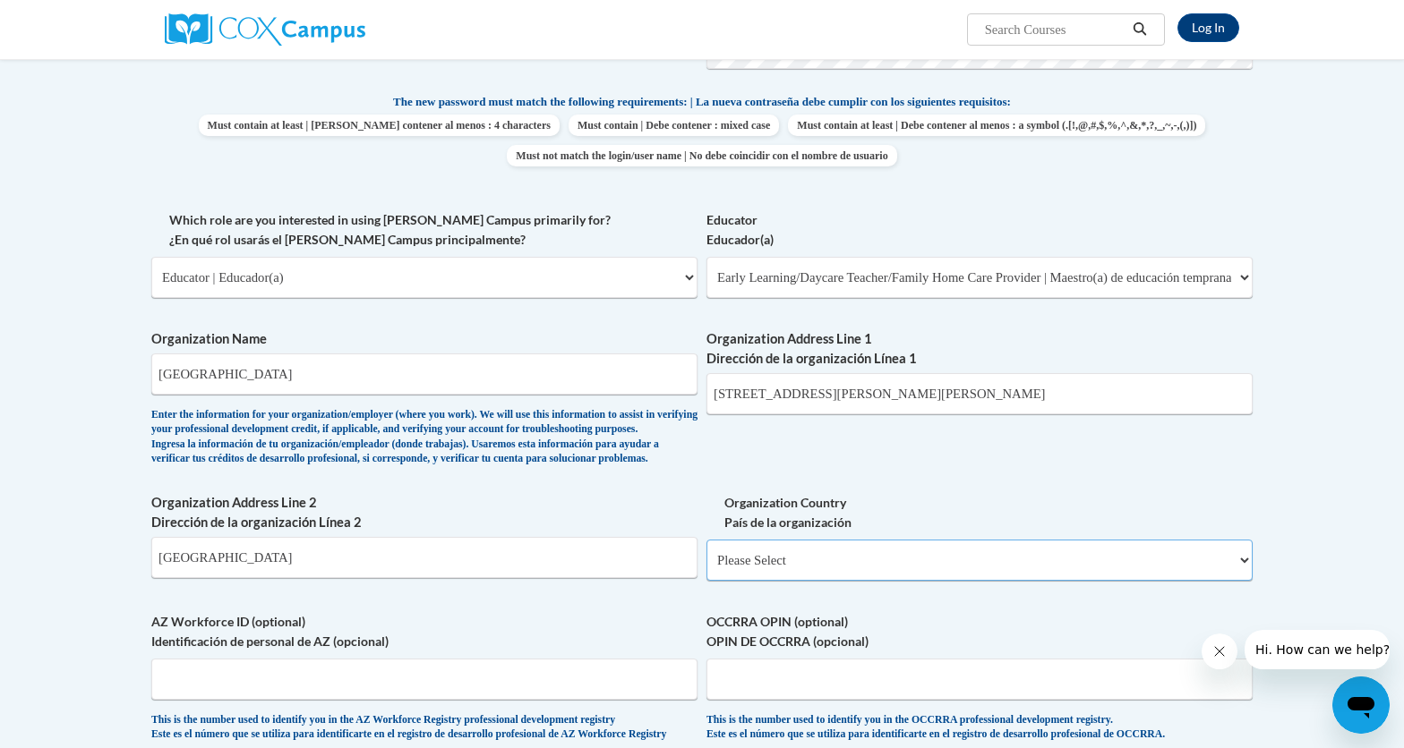
click at [764, 581] on select "Please Select United States | Estados Unidos Outside of the United States | Fue…" at bounding box center [979, 560] width 546 height 41
select select "ad49bcad-a171-4b2e-b99c-48b446064914"
click at [706, 569] on select "Please Select United States | Estados Unidos Outside of the United States | Fue…" at bounding box center [979, 560] width 546 height 41
select select
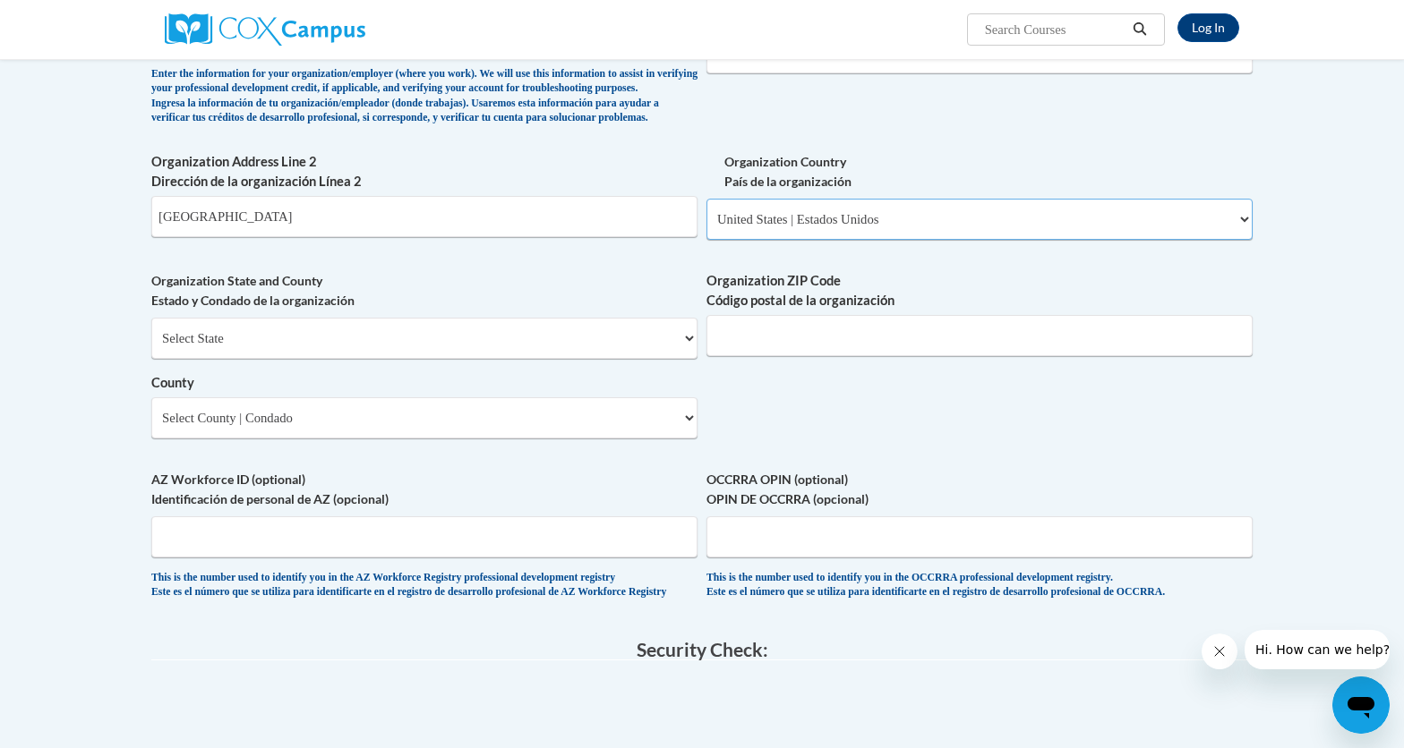
scroll to position [1115, 0]
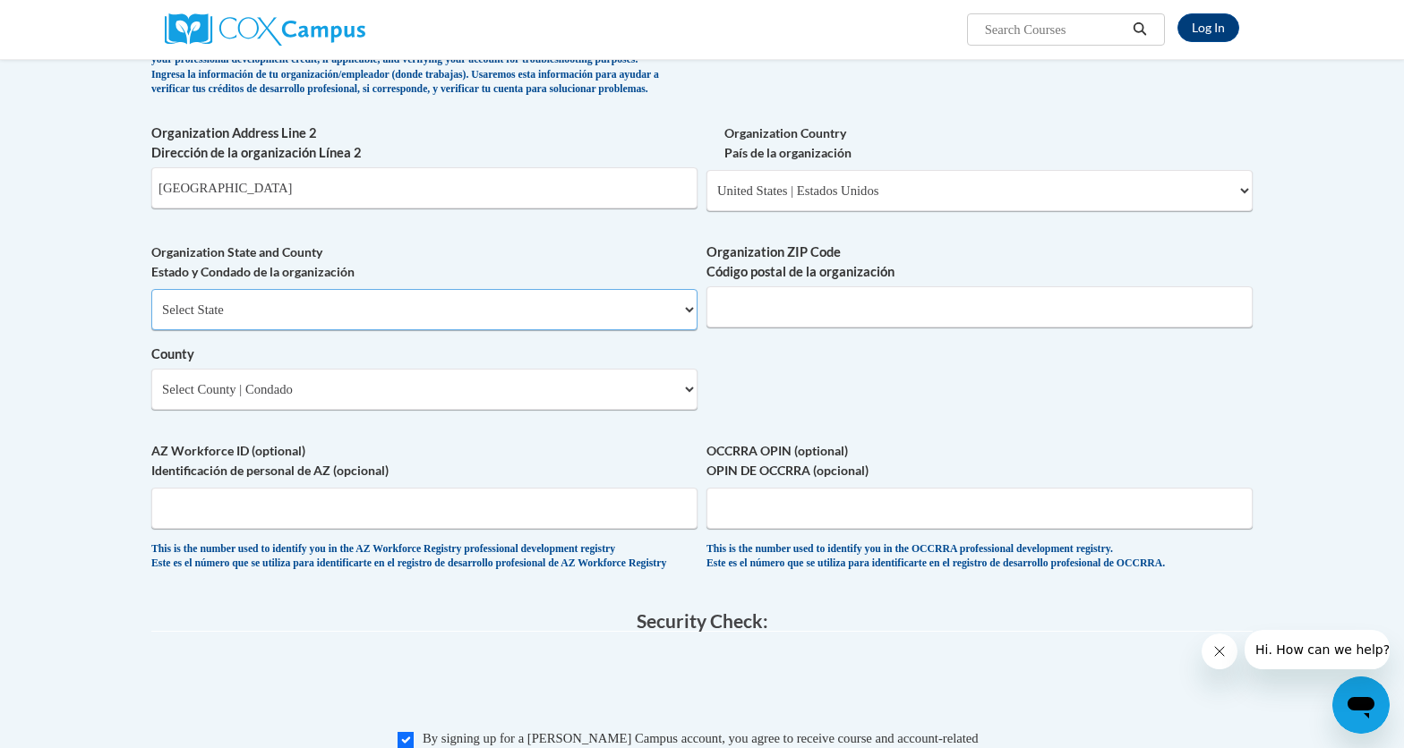
click at [225, 330] on select "Select State Alabama Alaska Arizona Arkansas California Colorado Connecticut De…" at bounding box center [424, 309] width 546 height 41
select select "Georgia"
click at [151, 319] on select "Select State Alabama Alaska Arizona Arkansas California Colorado Connecticut De…" at bounding box center [424, 309] width 546 height 41
click at [195, 410] on select "County" at bounding box center [424, 389] width 546 height 41
click at [255, 410] on select "County" at bounding box center [424, 389] width 546 height 41
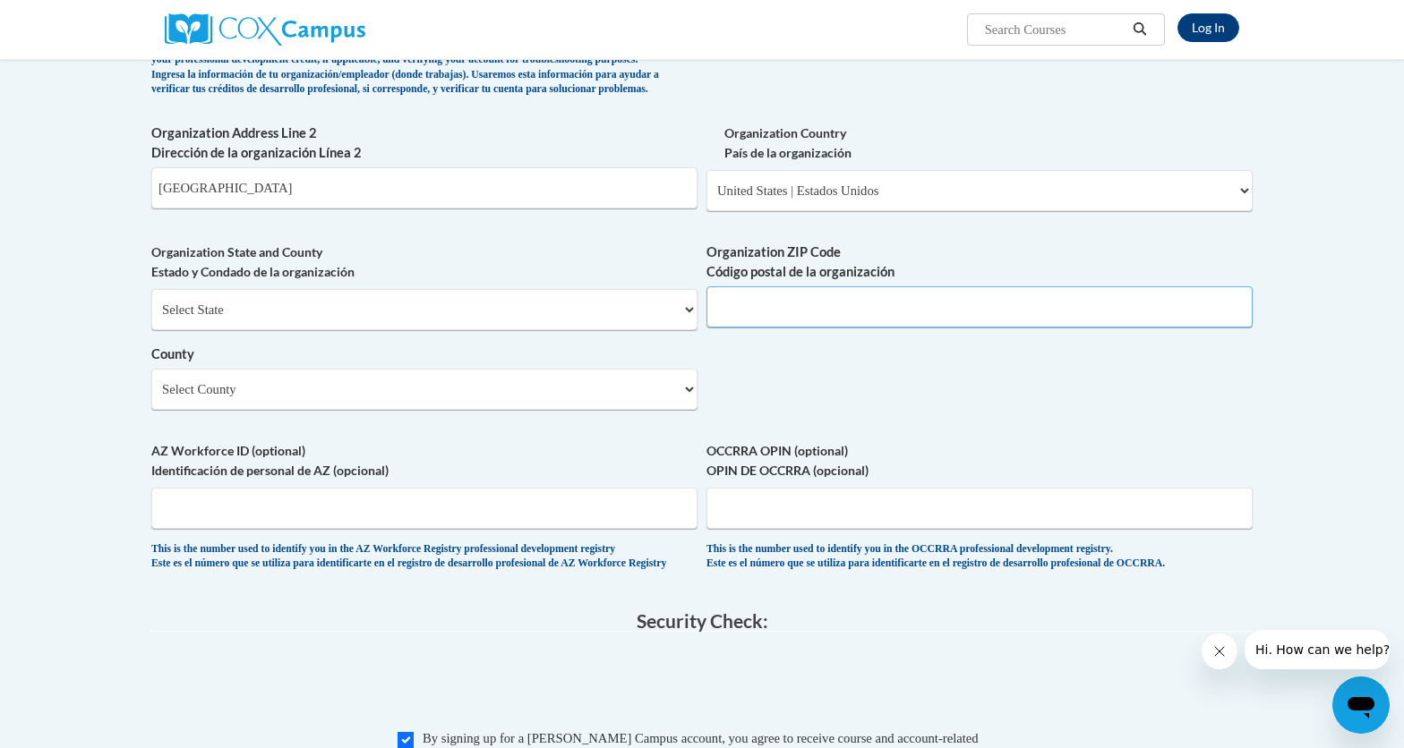
click at [762, 328] on input "Organization ZIP Code Código postal de la organización" at bounding box center [979, 306] width 546 height 41
type input "30305"
click at [280, 209] on input "Atlanta, GA 30305" at bounding box center [424, 187] width 546 height 41
type input "Atlanta"
click at [243, 410] on select "Select County Appling Atkinson Bacon Baker Baldwin Banks Barrow Bartow Ben Hill…" at bounding box center [424, 389] width 546 height 41
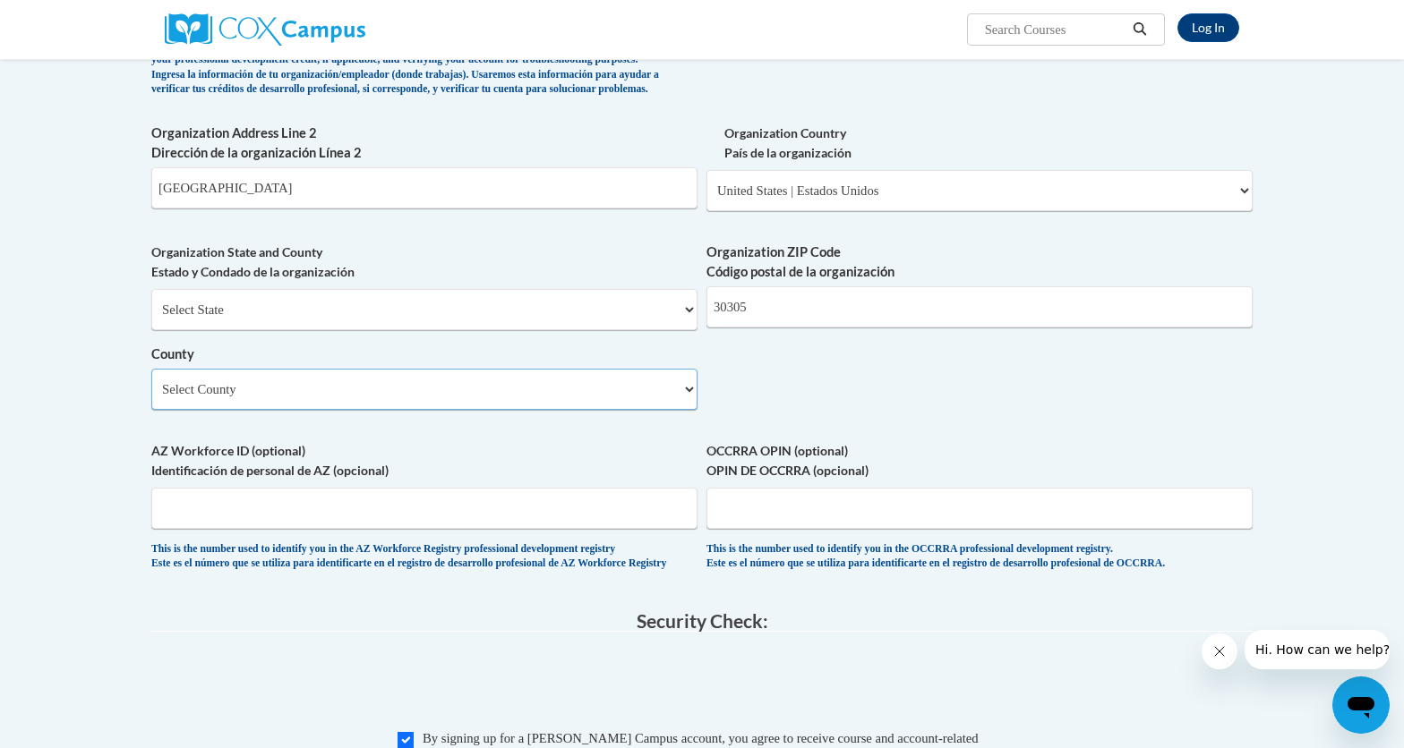
click at [191, 408] on select "Select County Appling Atkinson Bacon Baker Baldwin Banks Barrow Bartow Ben Hill…" at bounding box center [424, 389] width 546 height 41
select select "Fulton"
click at [151, 397] on select "Select County Appling Atkinson Bacon Baker Baldwin Banks Barrow Bartow Ben Hill…" at bounding box center [424, 389] width 546 height 41
click at [215, 529] on input "AZ Workforce ID (optional) Identificación de personal de AZ (opcional)" at bounding box center [424, 508] width 546 height 41
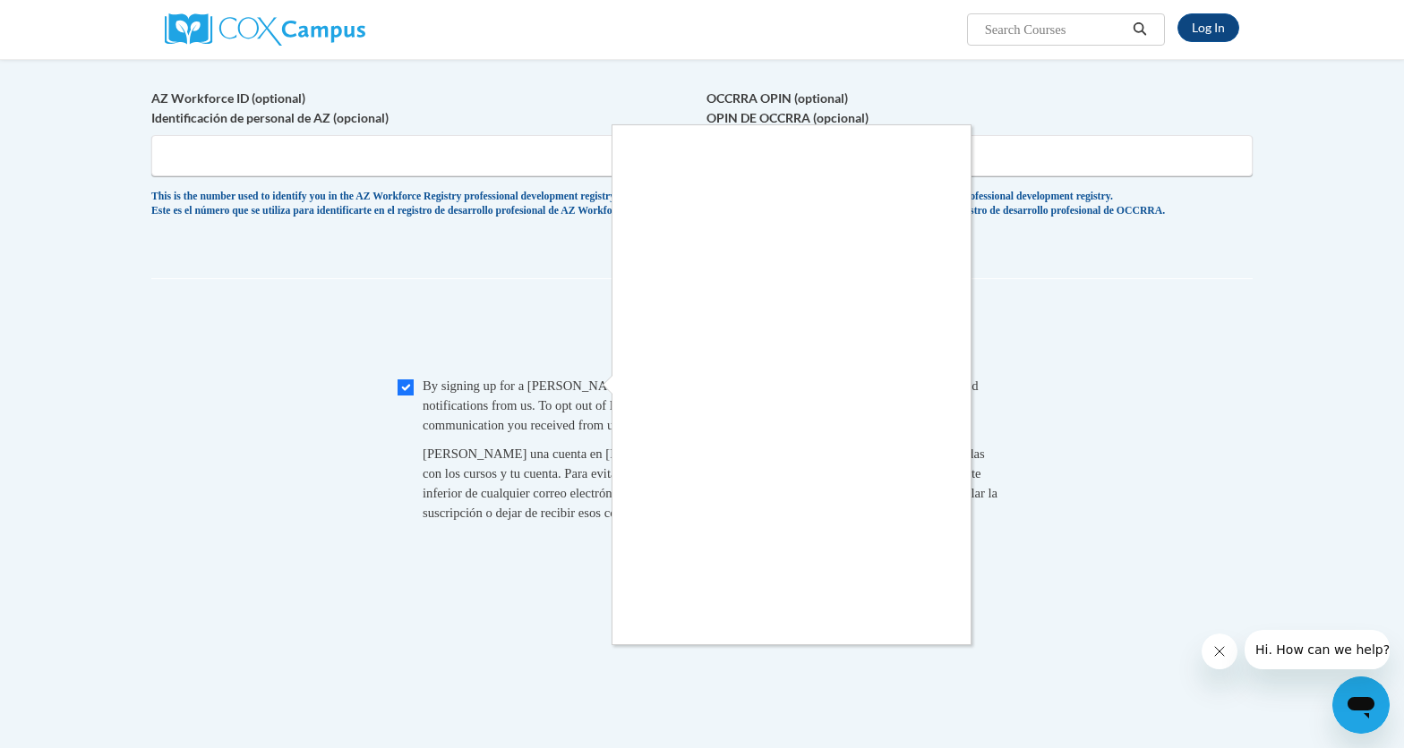
scroll to position [1501, 0]
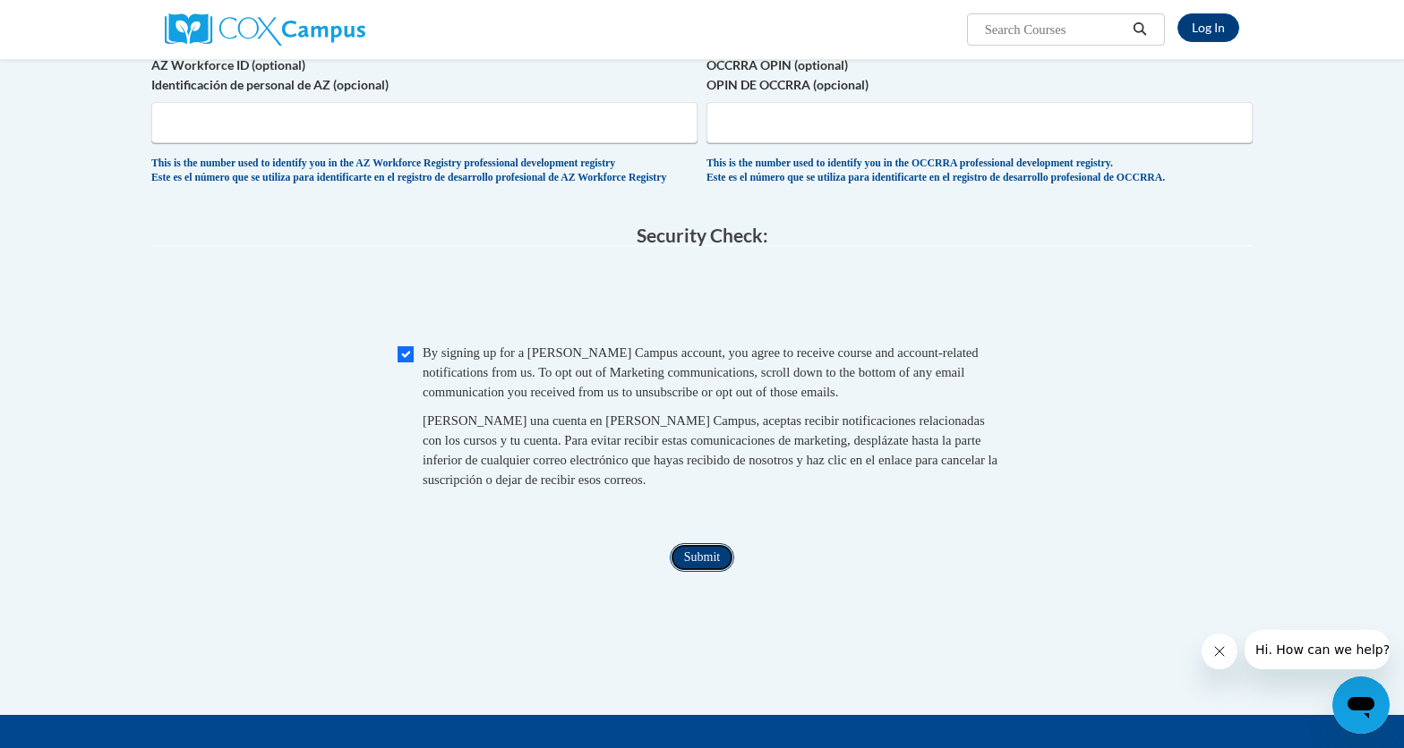
click at [698, 572] on input "Submit" at bounding box center [702, 557] width 64 height 29
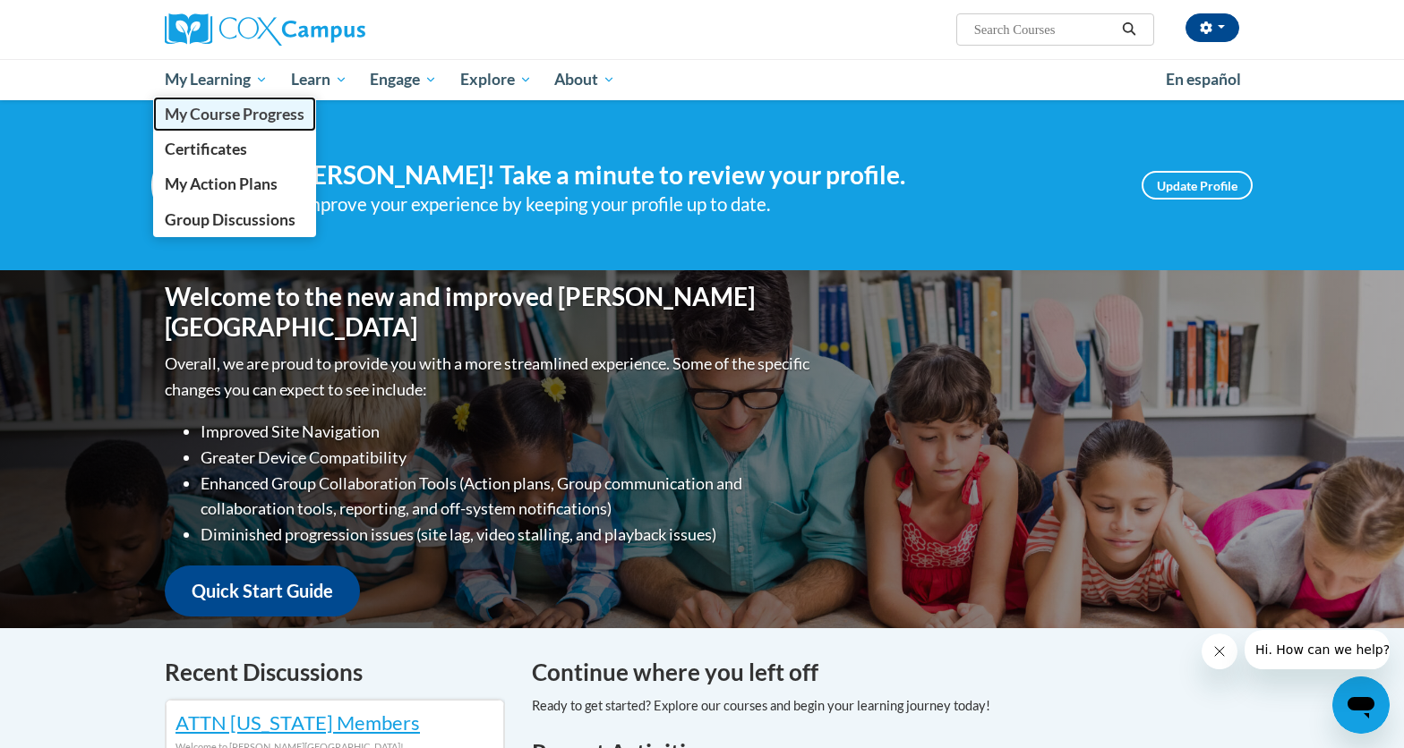
click at [209, 110] on span "My Course Progress" at bounding box center [235, 114] width 140 height 19
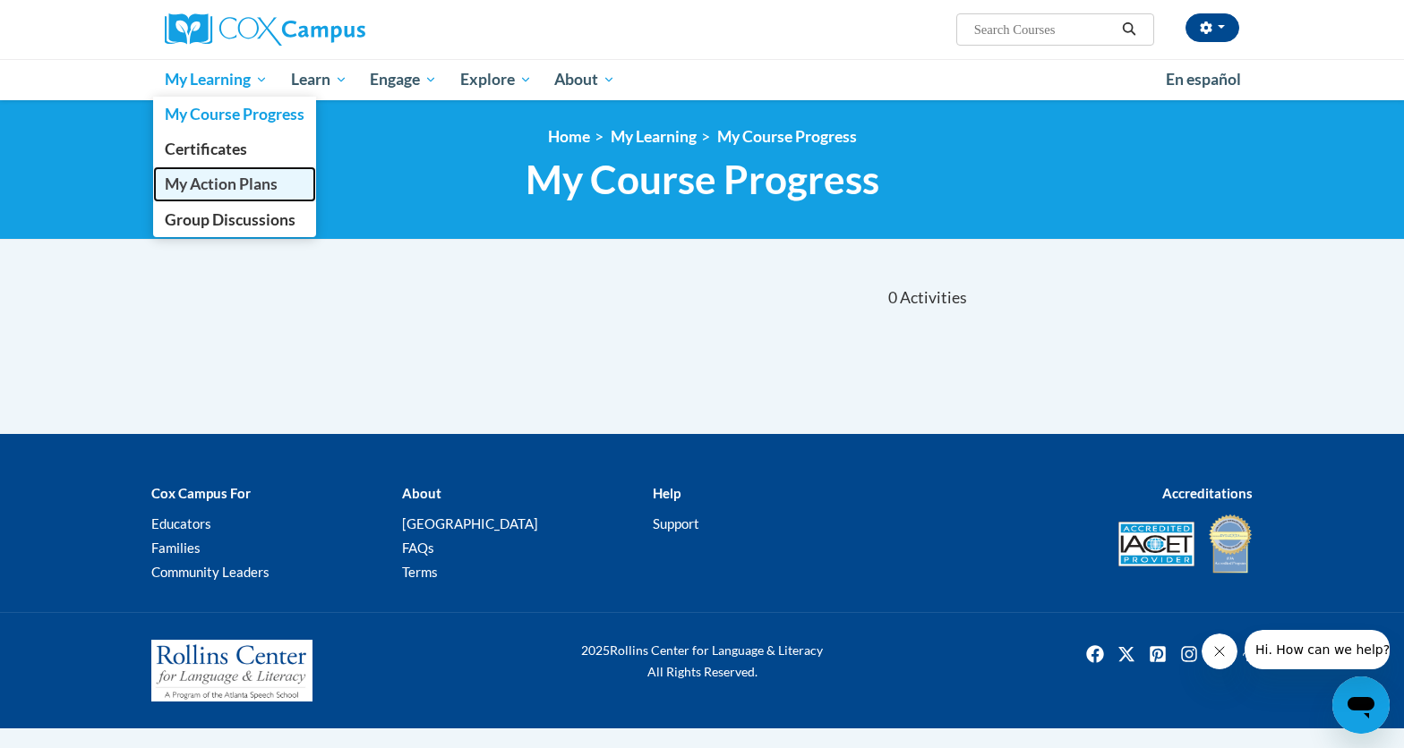
click at [203, 181] on span "My Action Plans" at bounding box center [221, 184] width 113 height 19
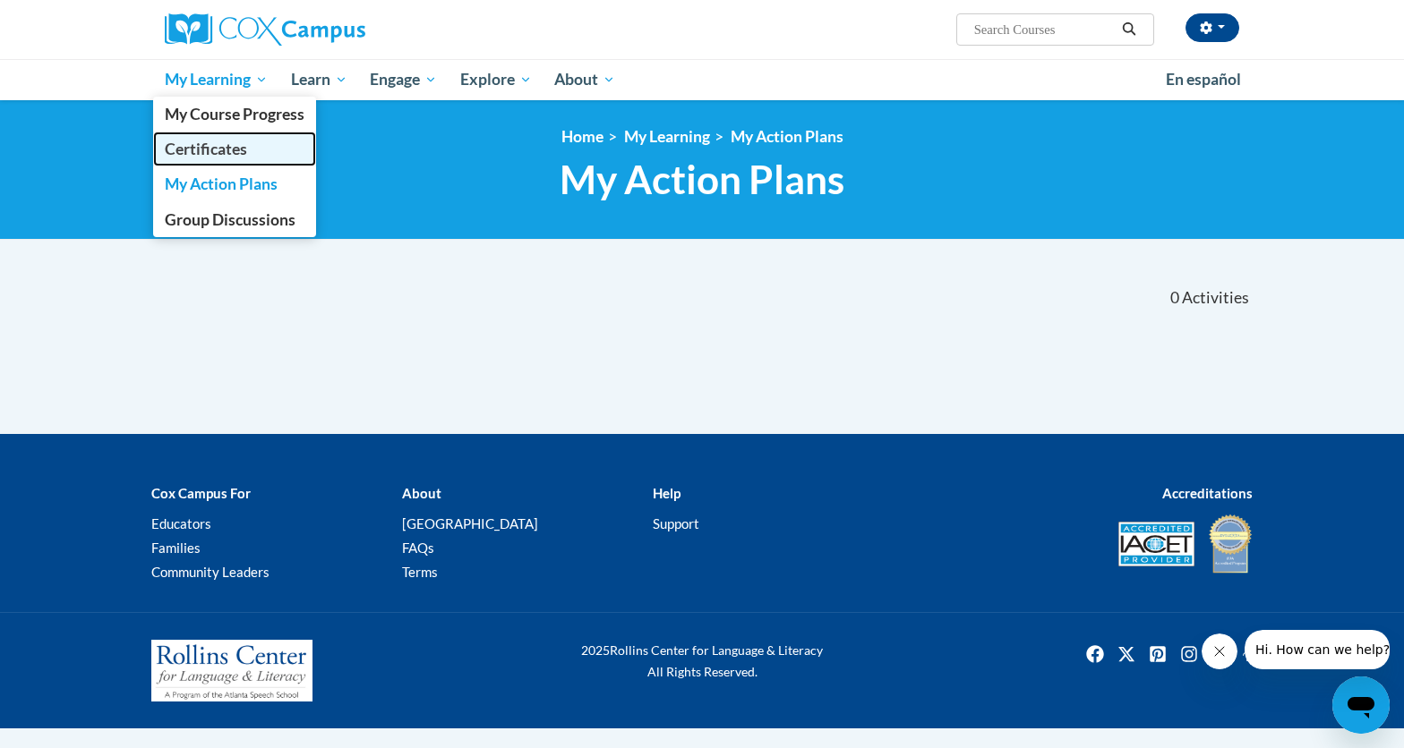
click at [218, 150] on span "Certificates" at bounding box center [206, 149] width 82 height 19
